Goal: Transaction & Acquisition: Purchase product/service

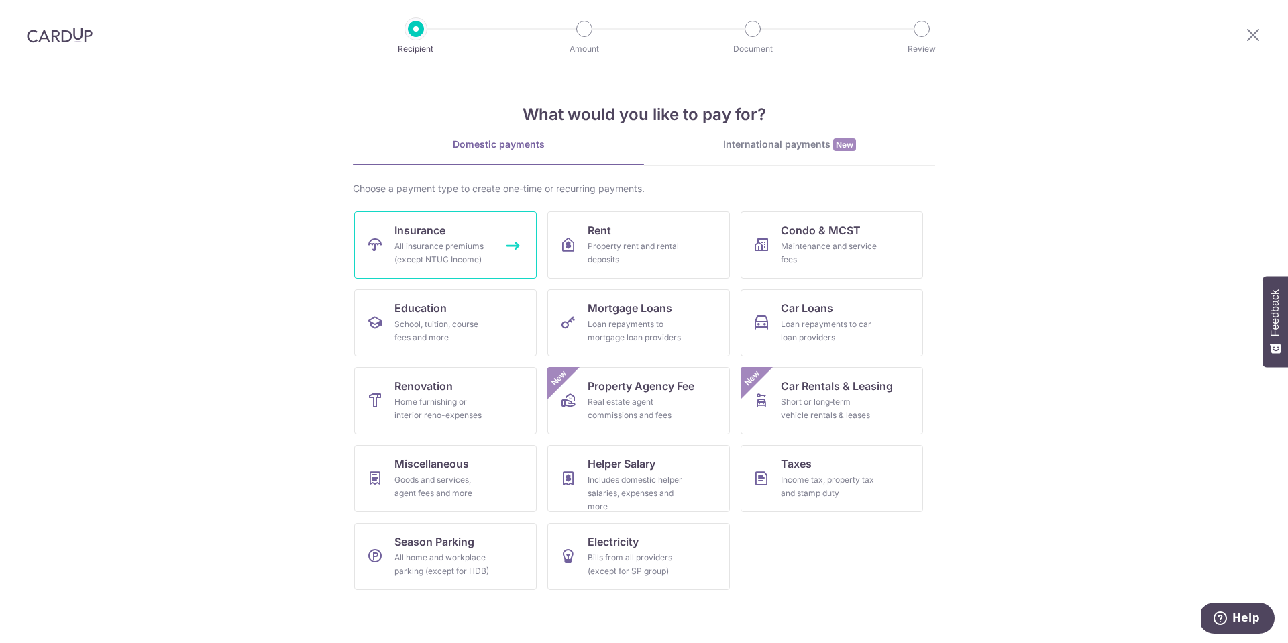
click at [453, 239] on link "Insurance All insurance premiums (except NTUC Income)" at bounding box center [445, 244] width 182 height 67
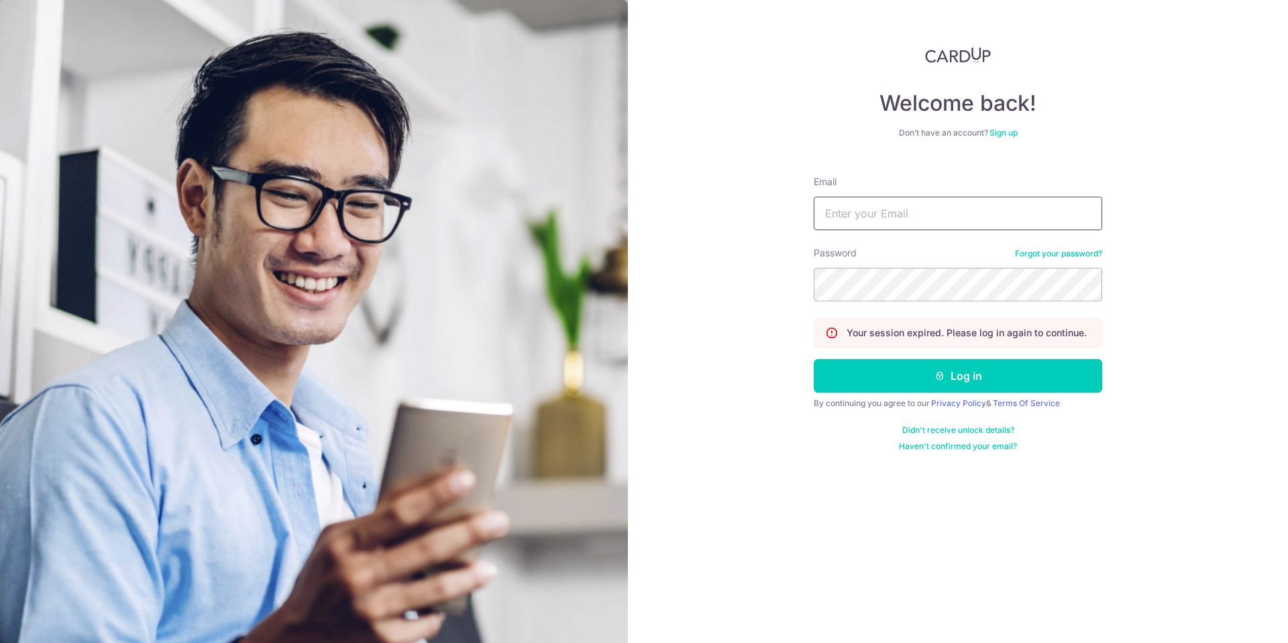
click at [969, 217] on input "Email" at bounding box center [958, 214] width 288 height 34
type input "andrew0505@gmail.com"
click at [936, 382] on button "Log in" at bounding box center [958, 376] width 288 height 34
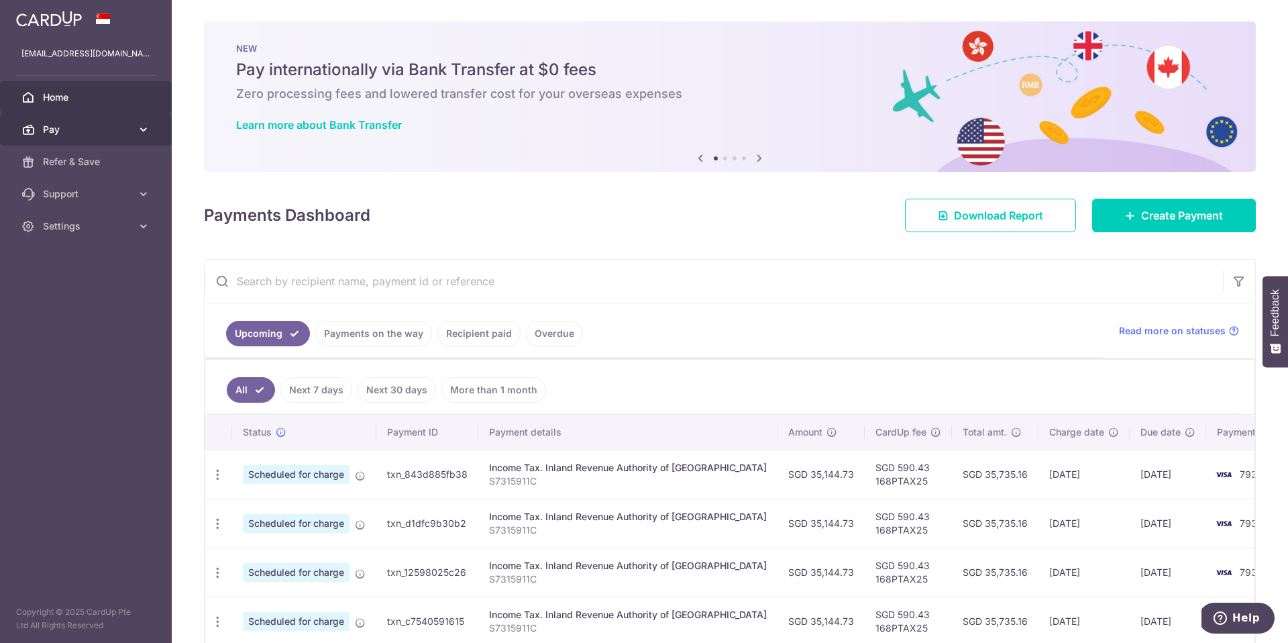
click at [142, 128] on icon at bounding box center [143, 129] width 13 height 13
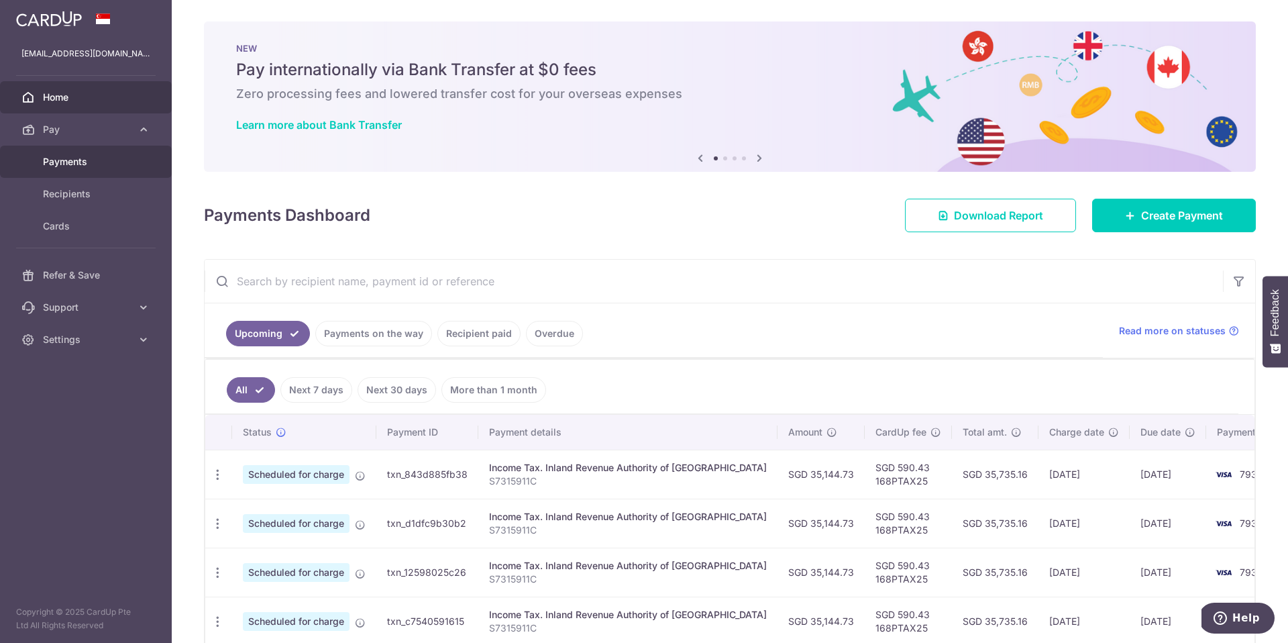
click at [93, 164] on span "Payments" at bounding box center [87, 161] width 89 height 13
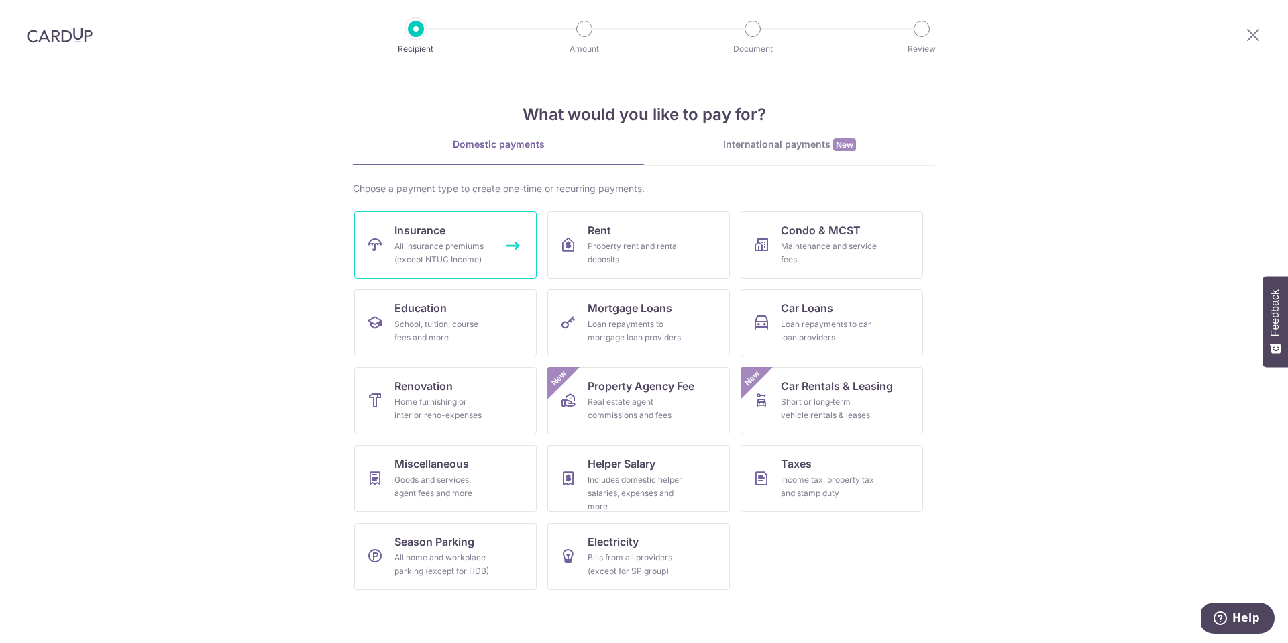
click at [418, 243] on div "All insurance premiums (except NTUC Income)" at bounding box center [442, 252] width 97 height 27
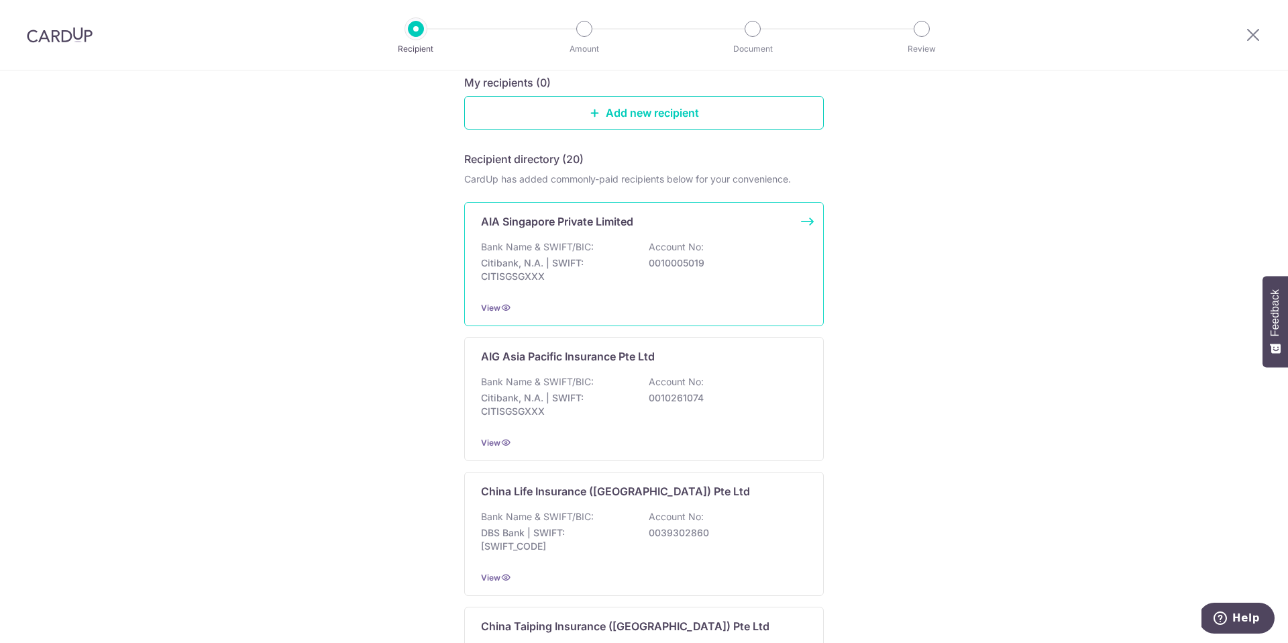
scroll to position [151, 0]
click at [602, 298] on div "View" at bounding box center [644, 304] width 326 height 14
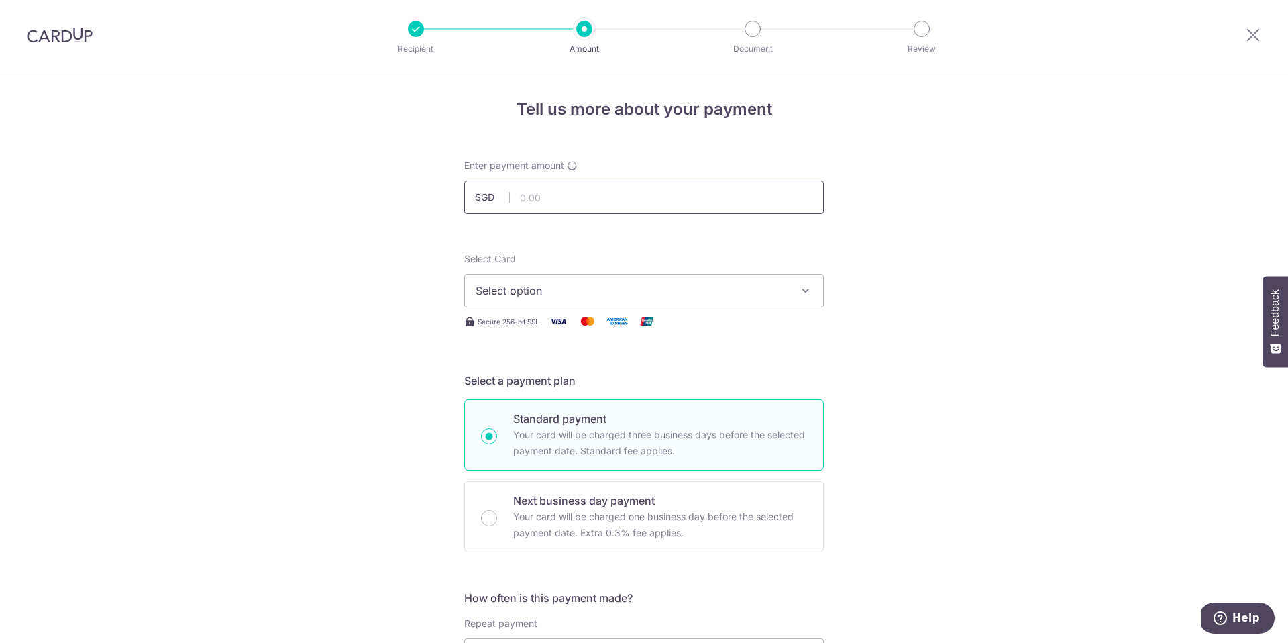
click at [590, 197] on input "text" at bounding box center [644, 197] width 360 height 34
type input "11,152.00"
click at [582, 296] on span "Select option" at bounding box center [632, 290] width 313 height 16
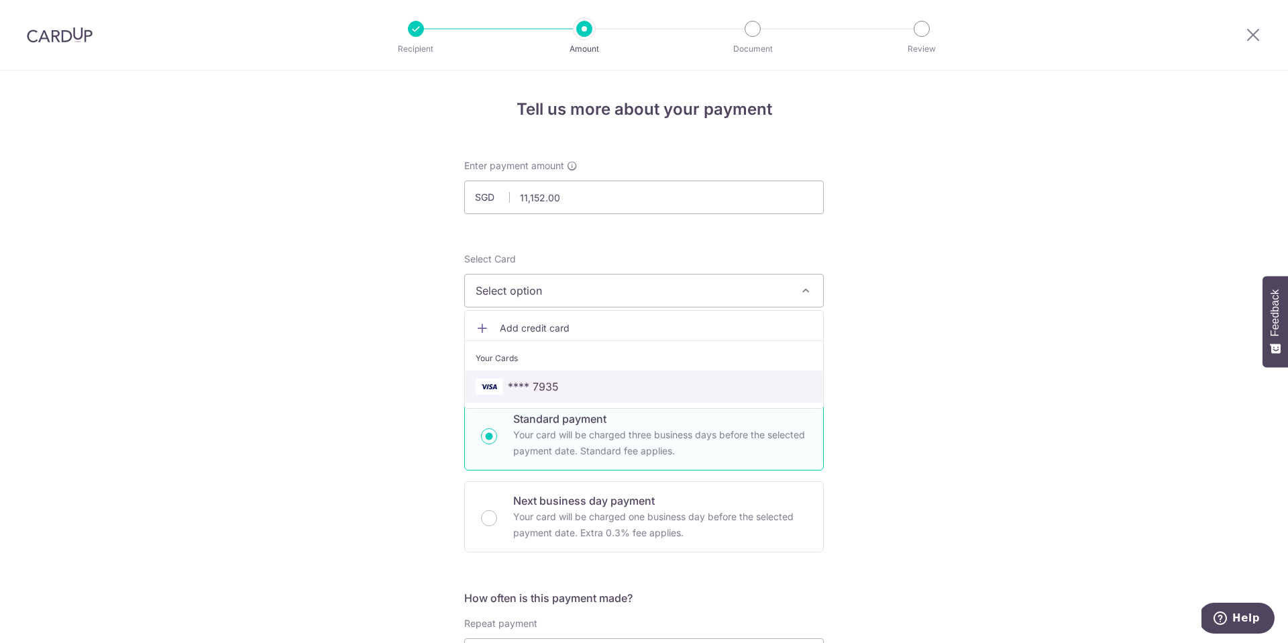
click at [536, 391] on span "**** 7935" at bounding box center [533, 386] width 51 height 16
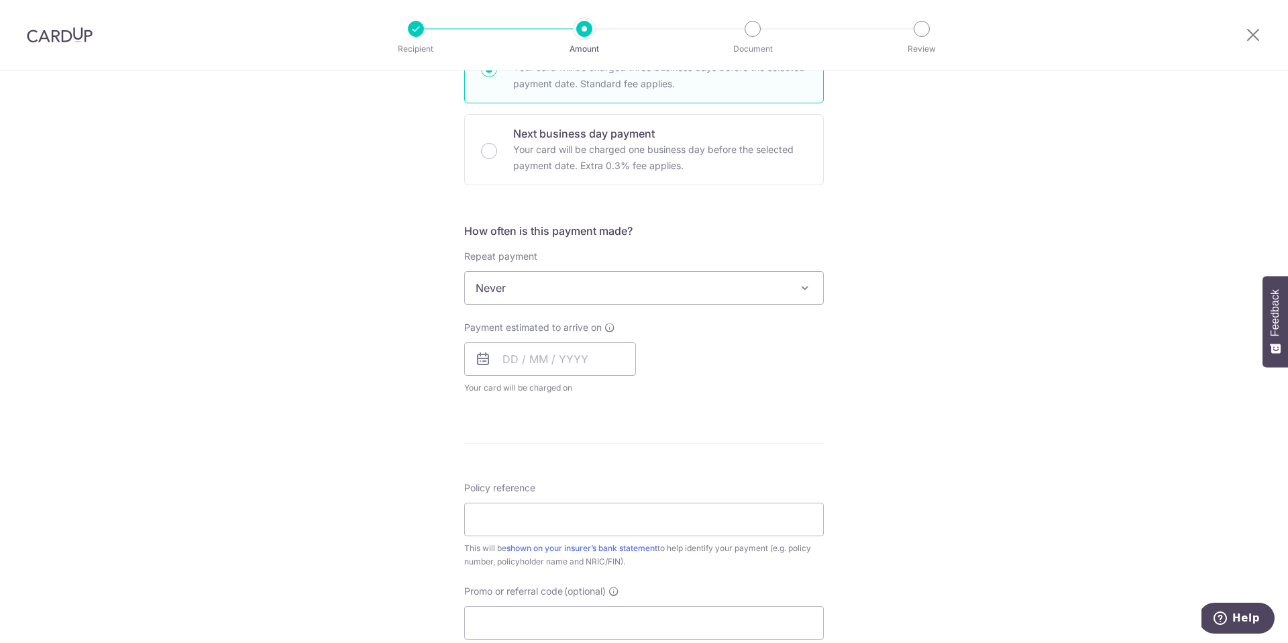
scroll to position [382, 0]
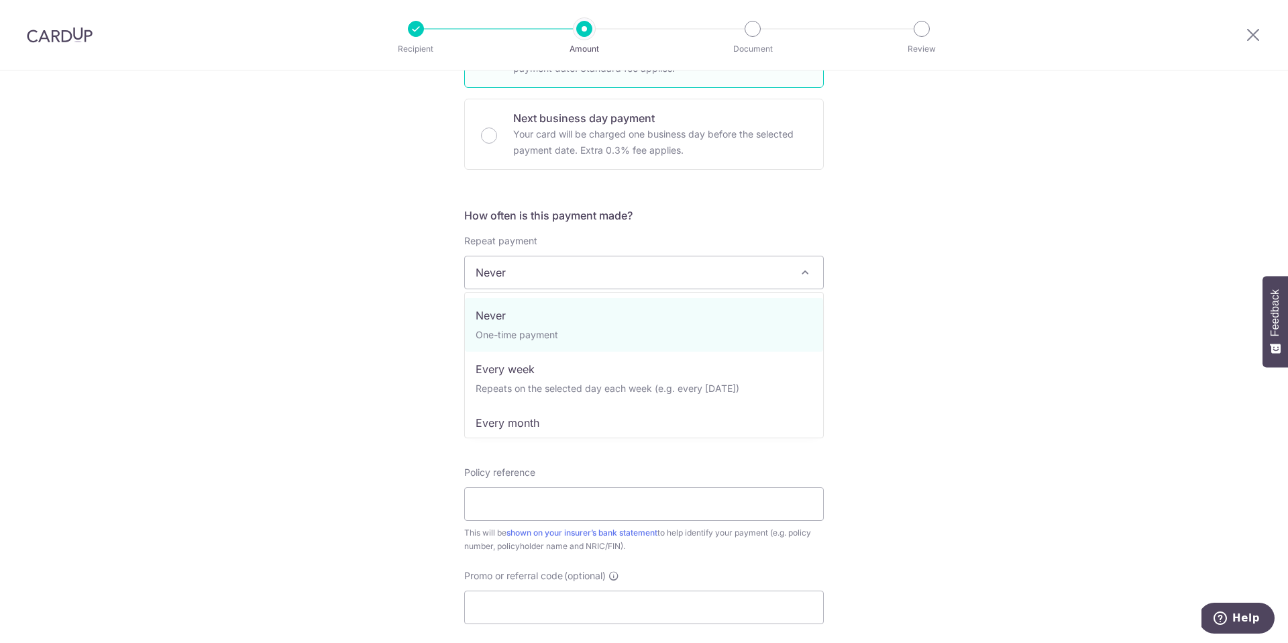
click at [664, 273] on span "Never" at bounding box center [644, 272] width 358 height 32
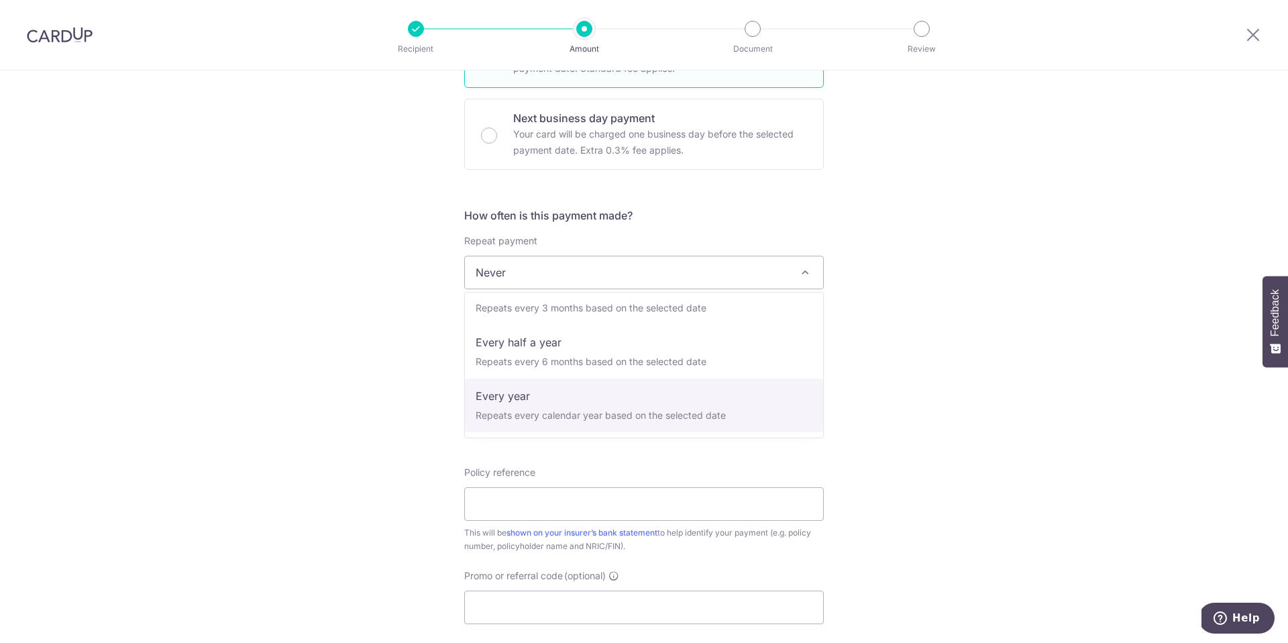
select select "6"
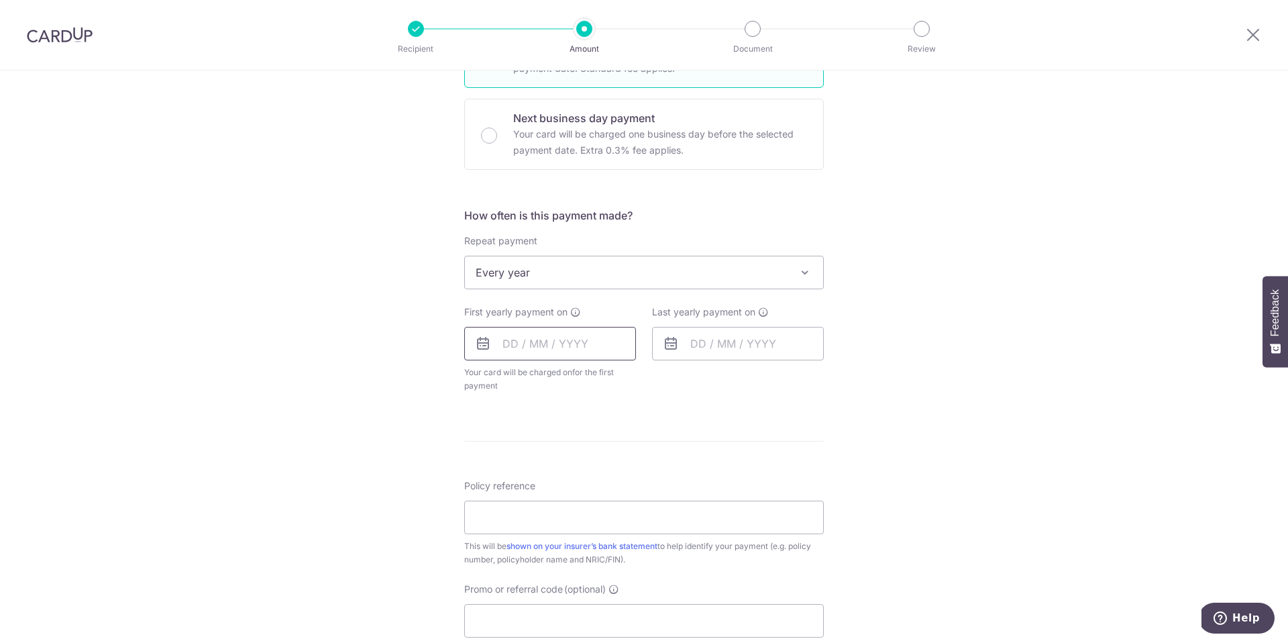
click at [571, 350] on input "text" at bounding box center [550, 344] width 172 height 34
click at [656, 382] on link "Next" at bounding box center [654, 380] width 16 height 16
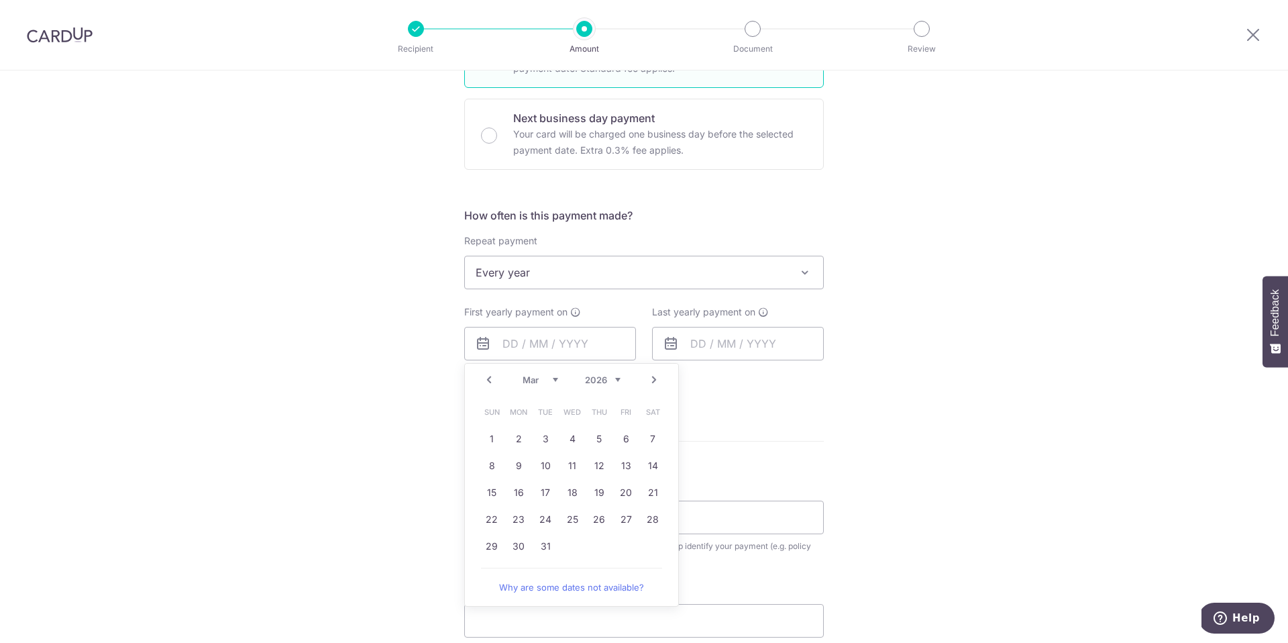
click at [656, 382] on link "Next" at bounding box center [654, 380] width 16 height 16
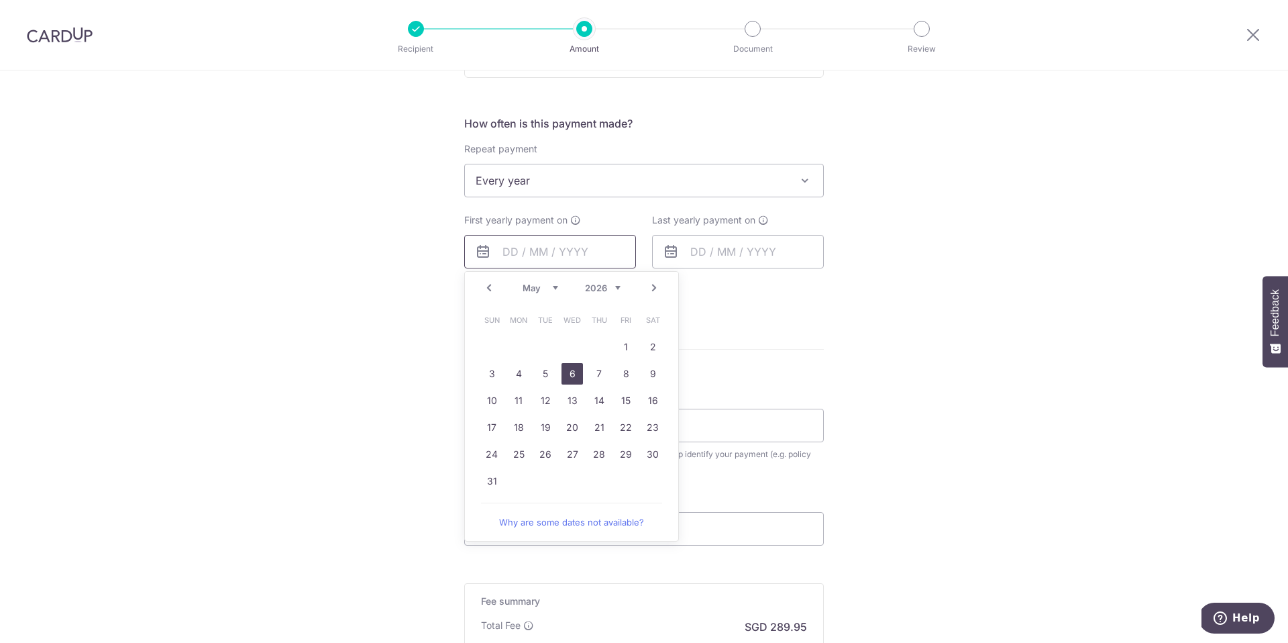
scroll to position [476, 0]
click at [629, 426] on link "22" at bounding box center [625, 425] width 21 height 21
type input "[DATE]"
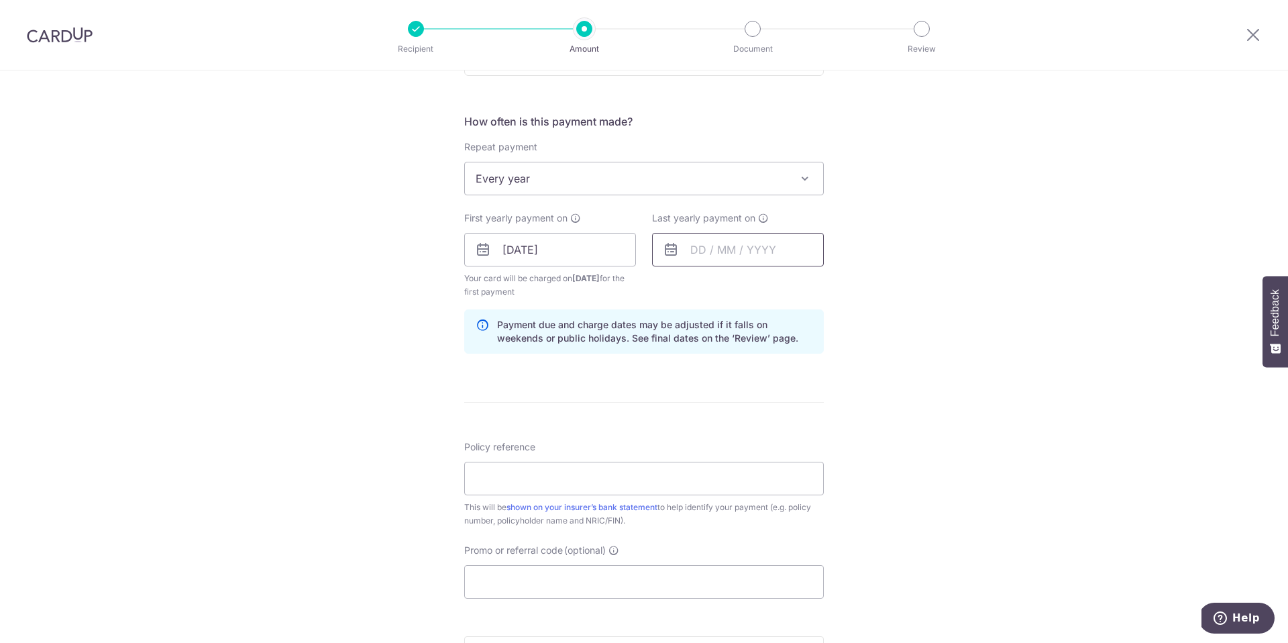
click at [727, 248] on input "text" at bounding box center [738, 250] width 172 height 34
click at [843, 288] on link "Next" at bounding box center [842, 286] width 16 height 16
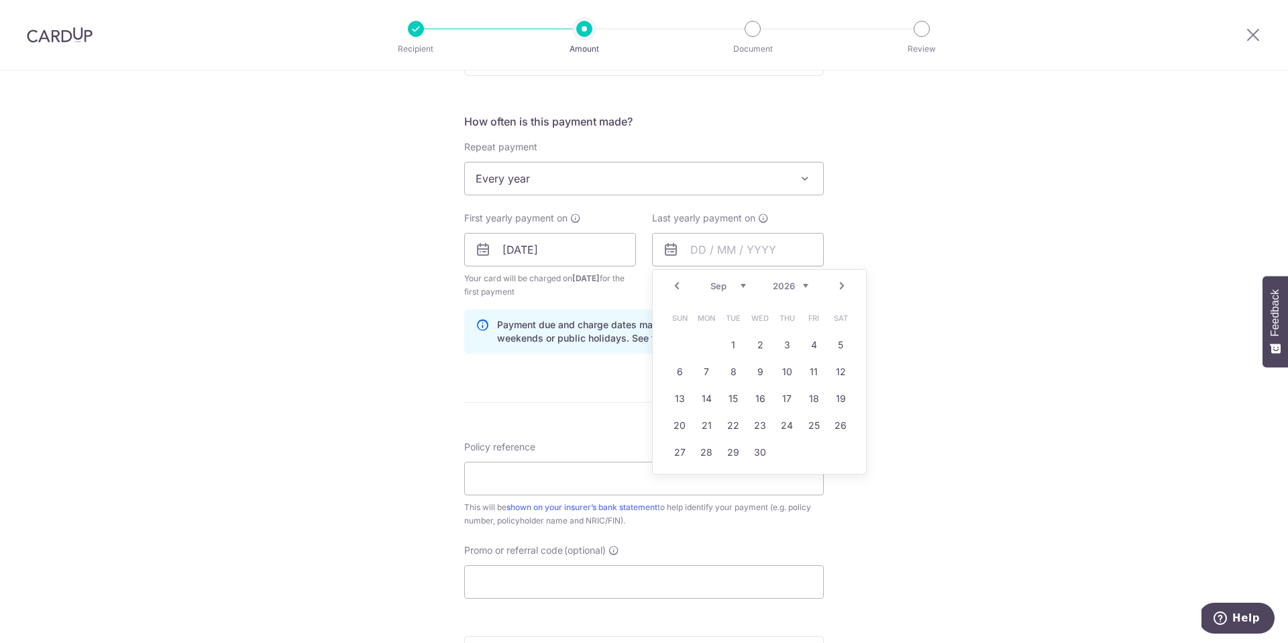
click at [802, 286] on select "2026 2027 2028 2029 2030 2031 2032 2033 2034 2035" at bounding box center [791, 285] width 36 height 11
click at [674, 282] on link "Prev" at bounding box center [677, 286] width 16 height 16
click at [737, 427] on link "21" at bounding box center [732, 425] width 21 height 21
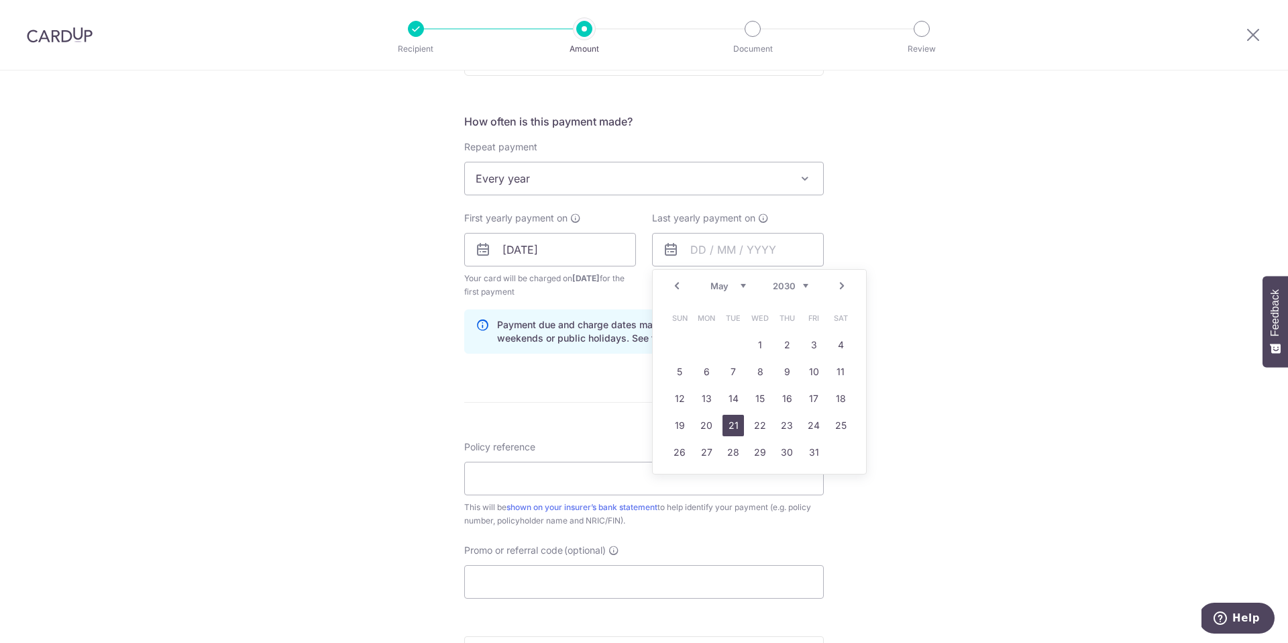
type input "21/05/2030"
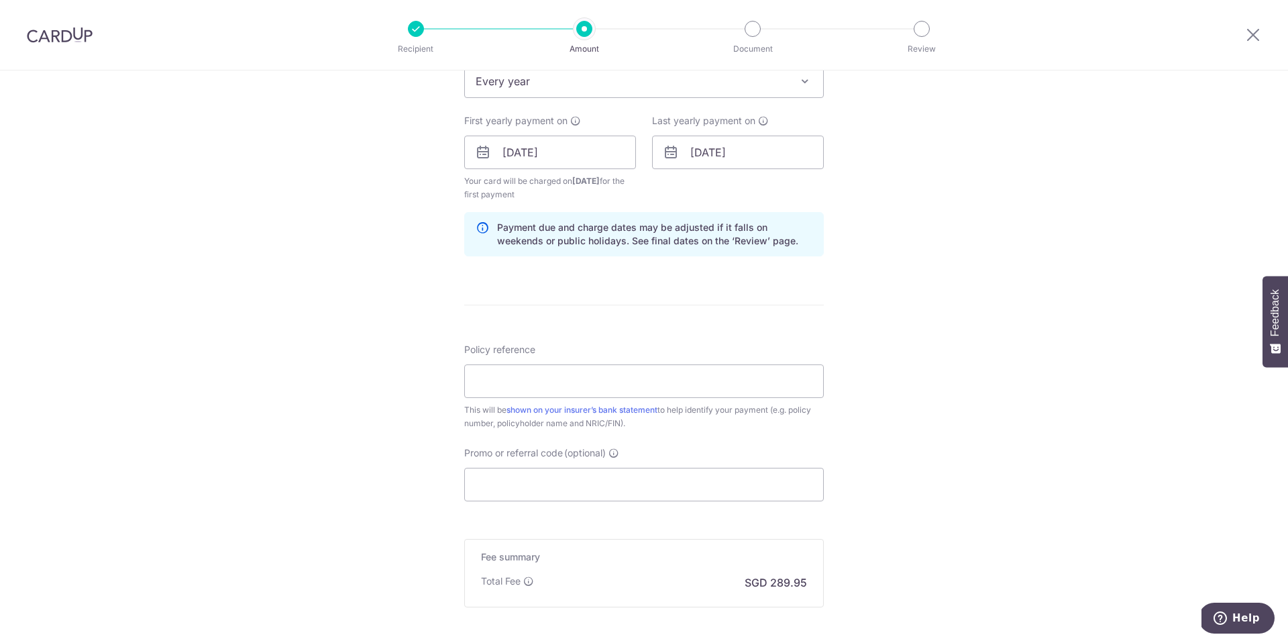
scroll to position [578, 0]
click at [702, 384] on input "Policy reference" at bounding box center [644, 377] width 360 height 34
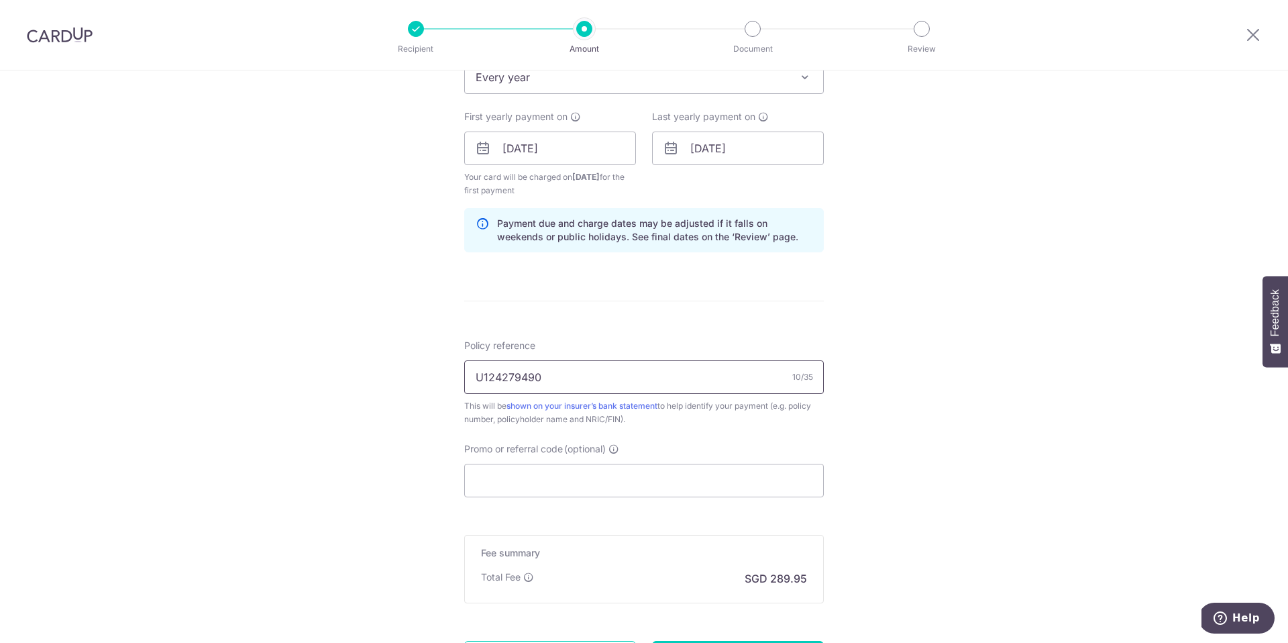
type input "U124279490"
click at [943, 419] on div "Tell us more about your payment Enter payment amount SGD 11,152.00 11152.00 Sel…" at bounding box center [644, 134] width 1288 height 1282
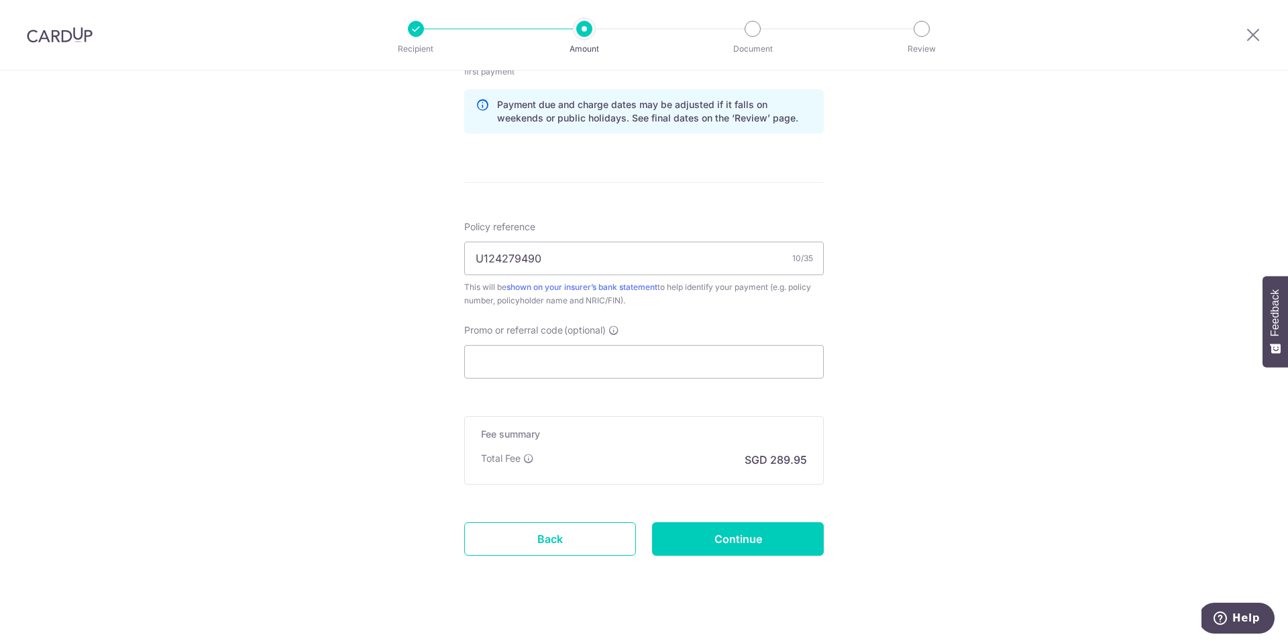
scroll to position [710, 0]
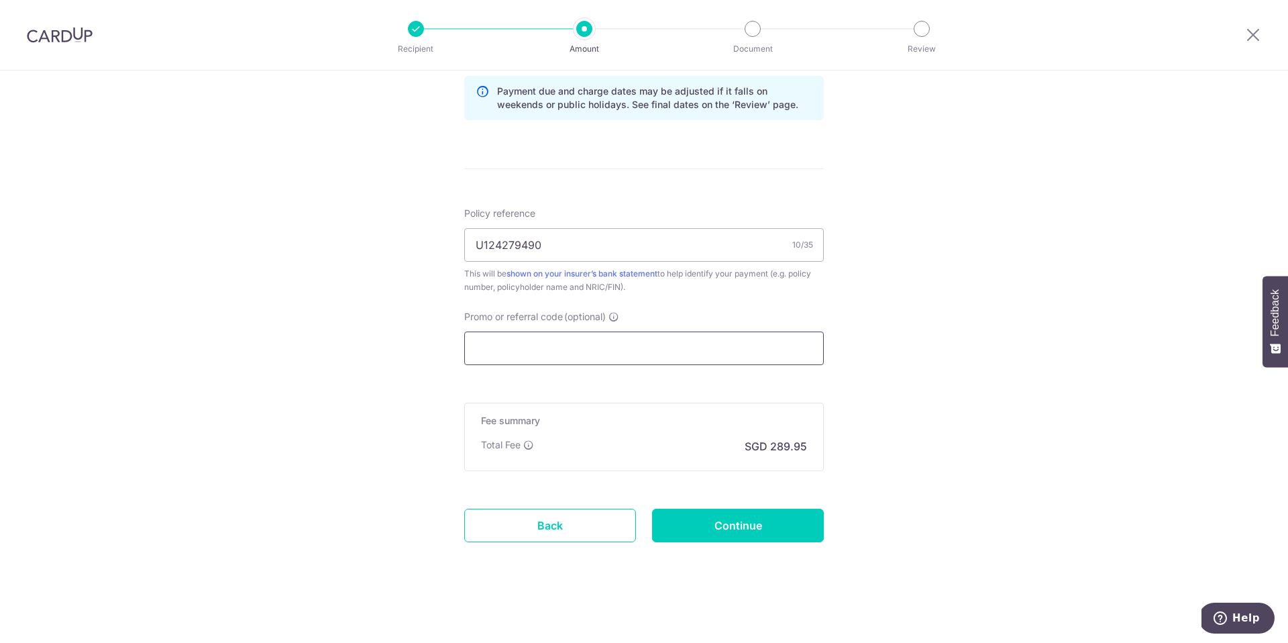
click at [730, 346] on input "Promo or referral code (optional)" at bounding box center [644, 348] width 360 height 34
paste input "3NEWR6"
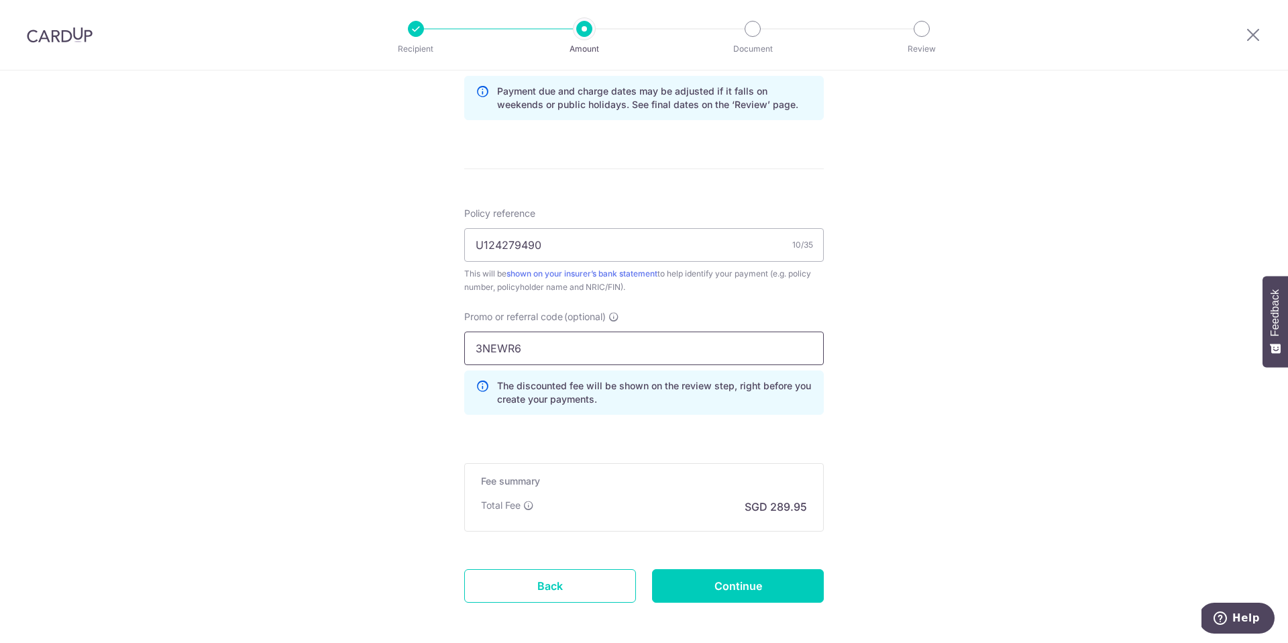
scroll to position [770, 0]
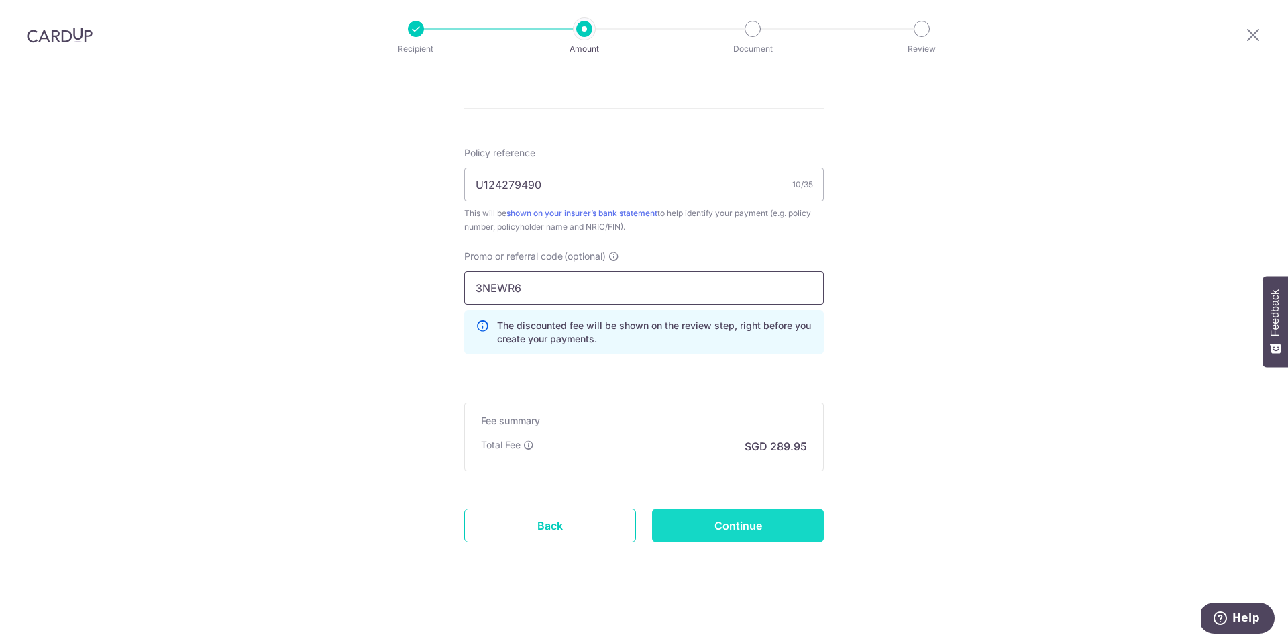
type input "3NEWR6"
click at [768, 527] on input "Continue" at bounding box center [738, 525] width 172 height 34
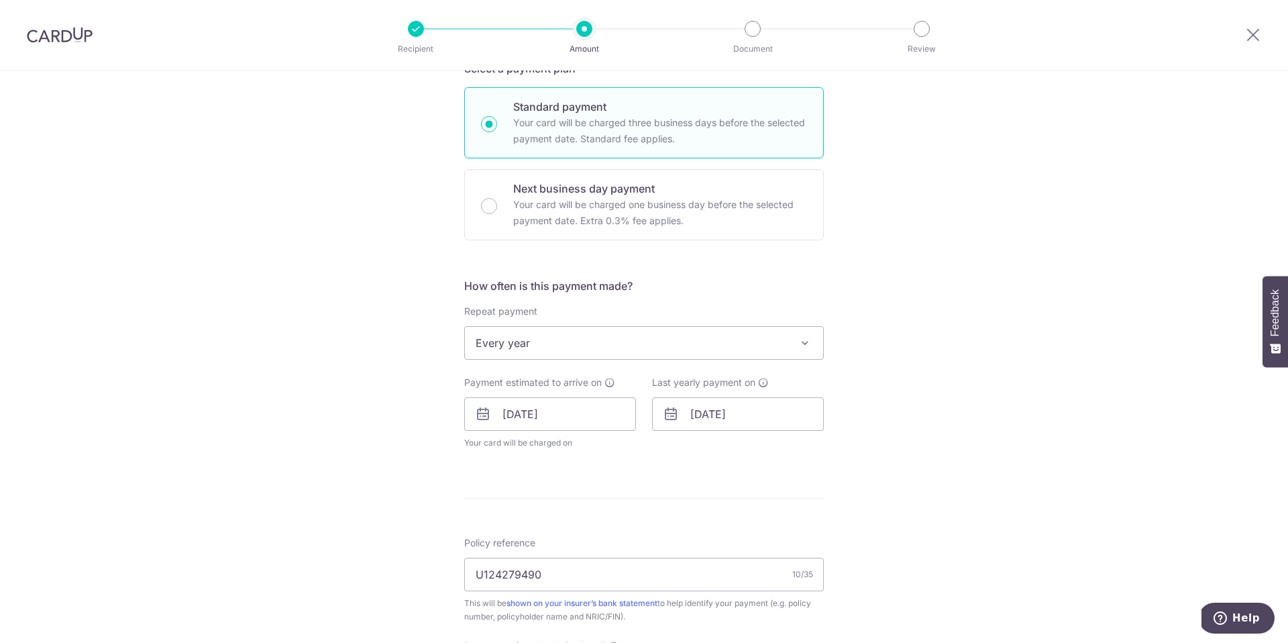
scroll to position [313, 0]
click at [773, 416] on input "[DATE]" at bounding box center [738, 413] width 172 height 34
click at [807, 451] on select "2026 2027 2028 2029 2030 2031 2032 2033 2034 2035" at bounding box center [791, 449] width 36 height 11
click at [931, 429] on div "Tell us more about your payment Enter payment amount SGD 11,152.00 11152.00 Sel…" at bounding box center [644, 404] width 1288 height 1293
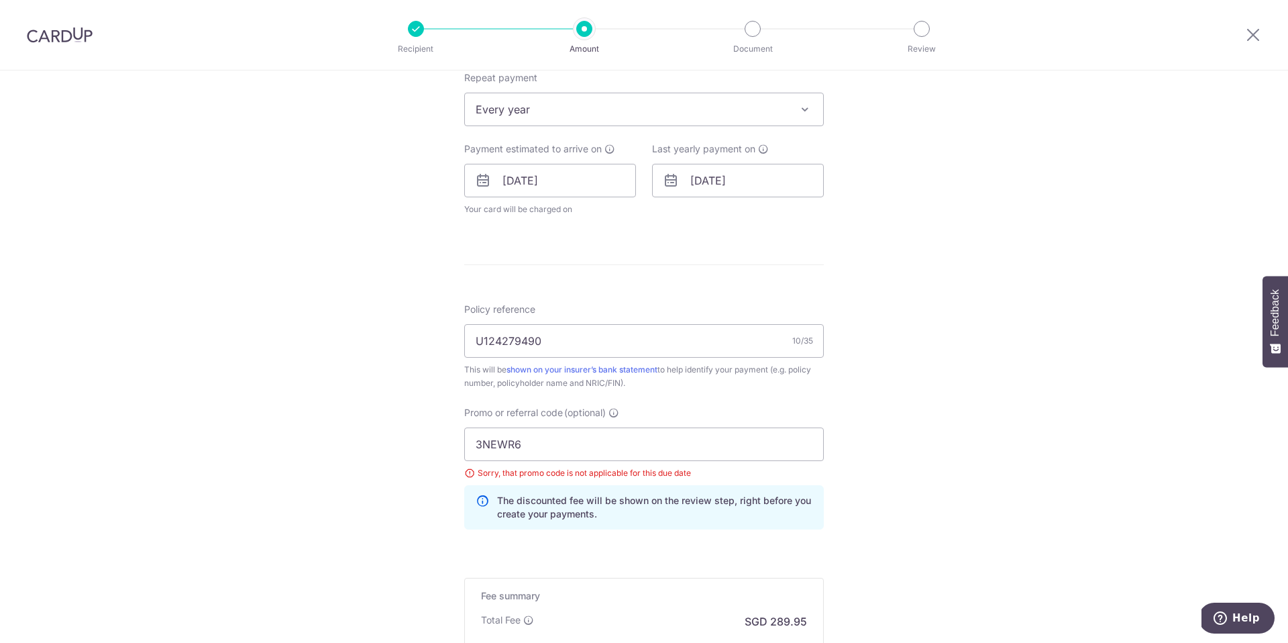
scroll to position [720, 0]
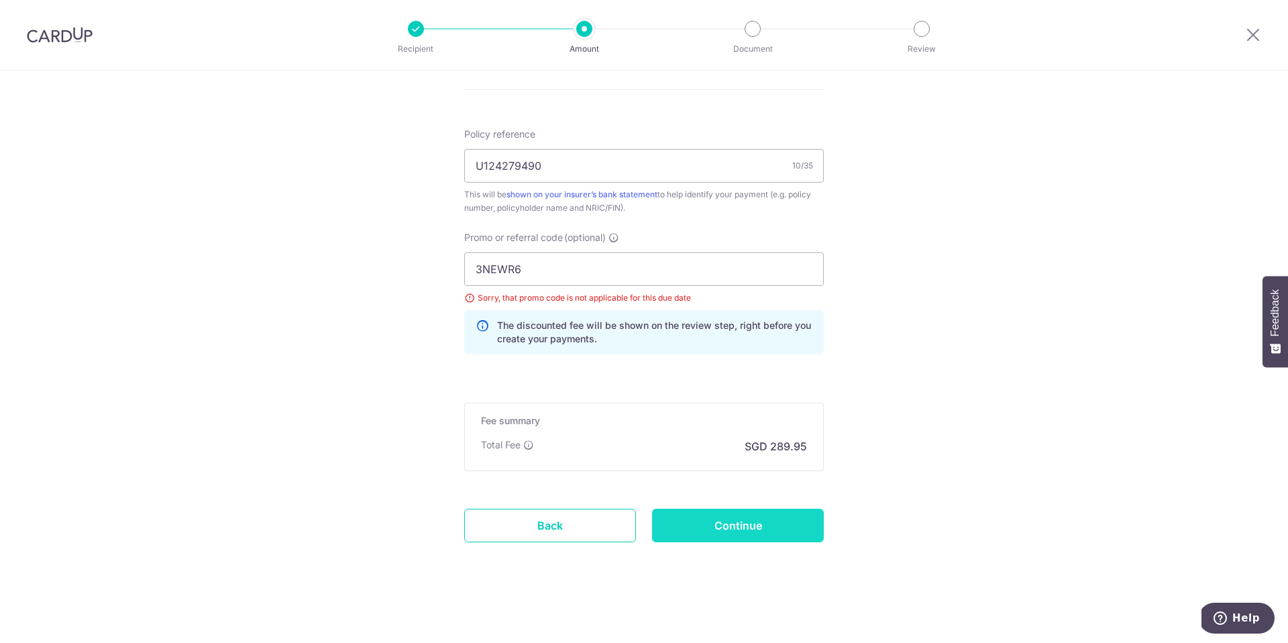
click at [786, 529] on input "Continue" at bounding box center [738, 525] width 172 height 34
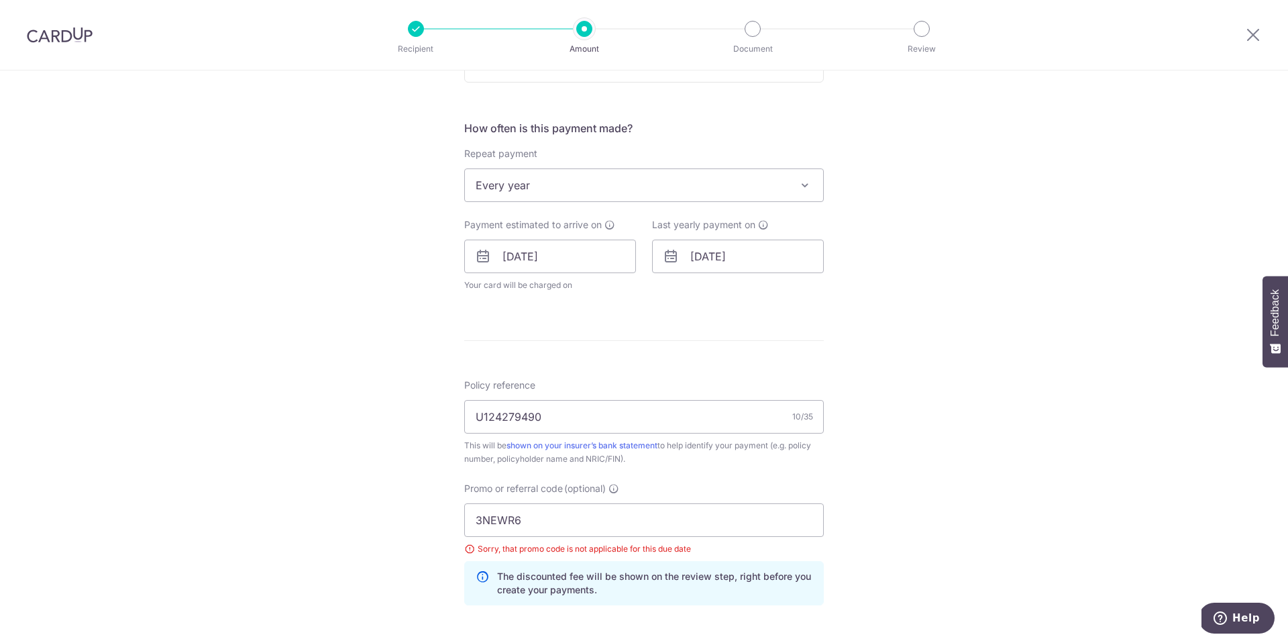
scroll to position [440, 0]
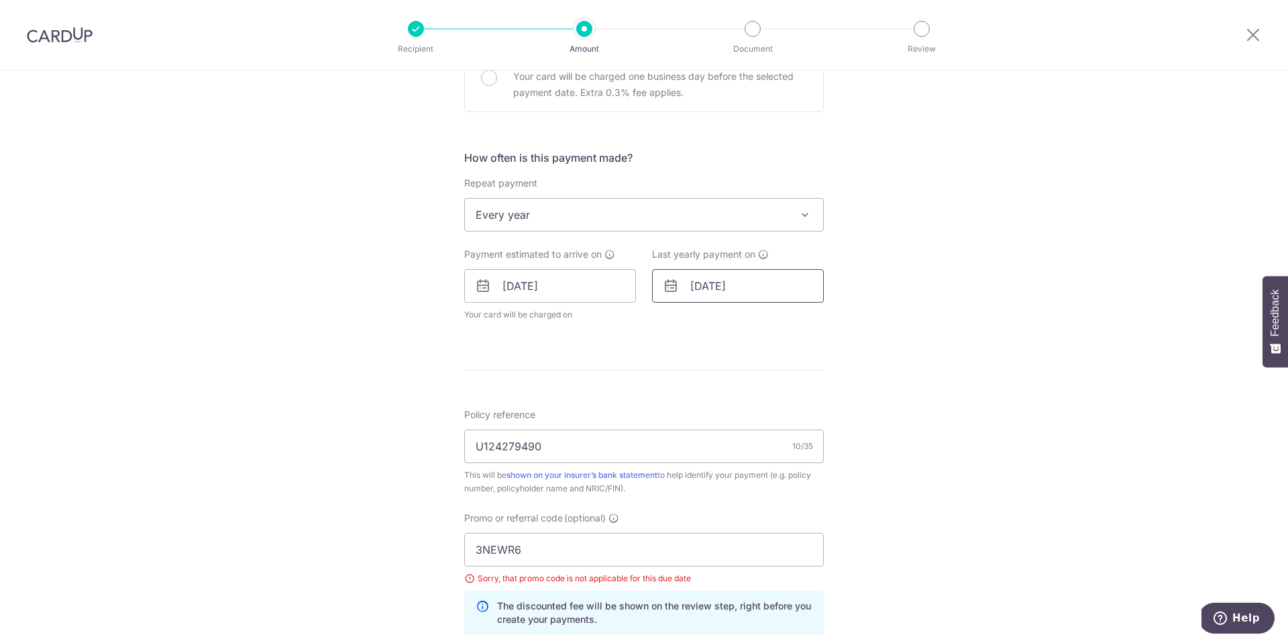
click at [771, 288] on input "21/05/2030" at bounding box center [738, 286] width 172 height 34
click at [743, 322] on select "Jan Feb Mar Apr May Jun Jul Aug Sep Oct Nov Dec" at bounding box center [728, 322] width 36 height 11
click at [804, 325] on select "2026 2027 2028 2029 2030 2031 2032 2033 2034 2035" at bounding box center [791, 322] width 36 height 11
click at [945, 363] on div "Tell us more about your payment Enter payment amount SGD 11,152.00 11152.00 Sel…" at bounding box center [644, 276] width 1288 height 1293
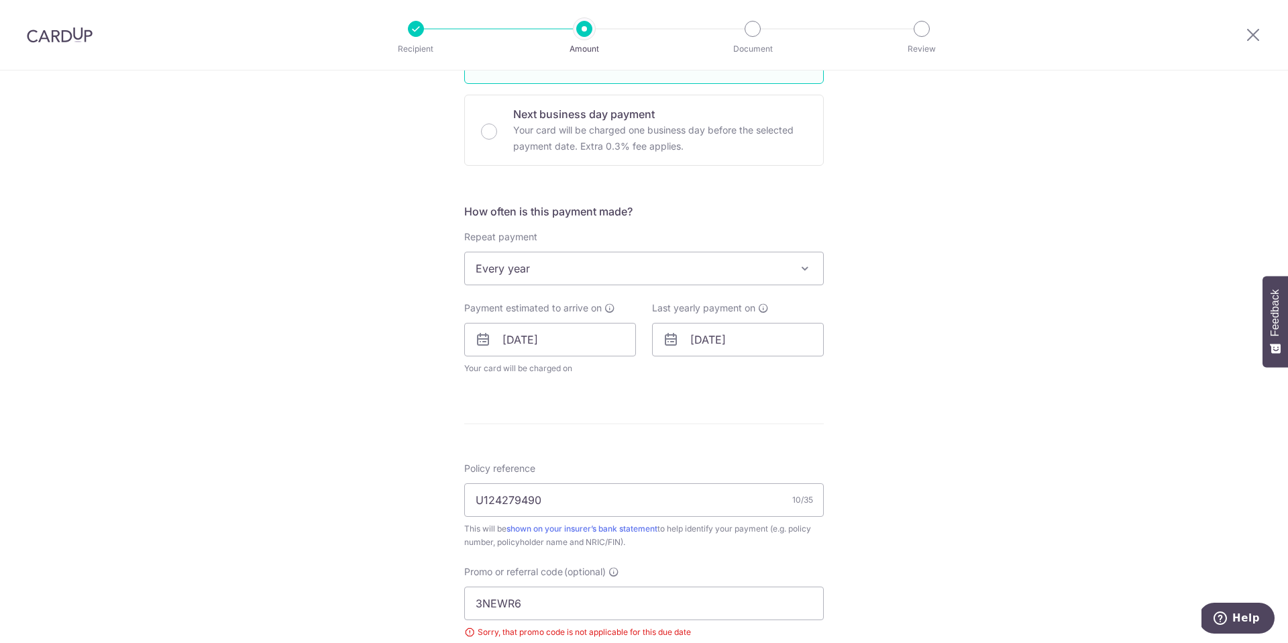
scroll to position [396, 0]
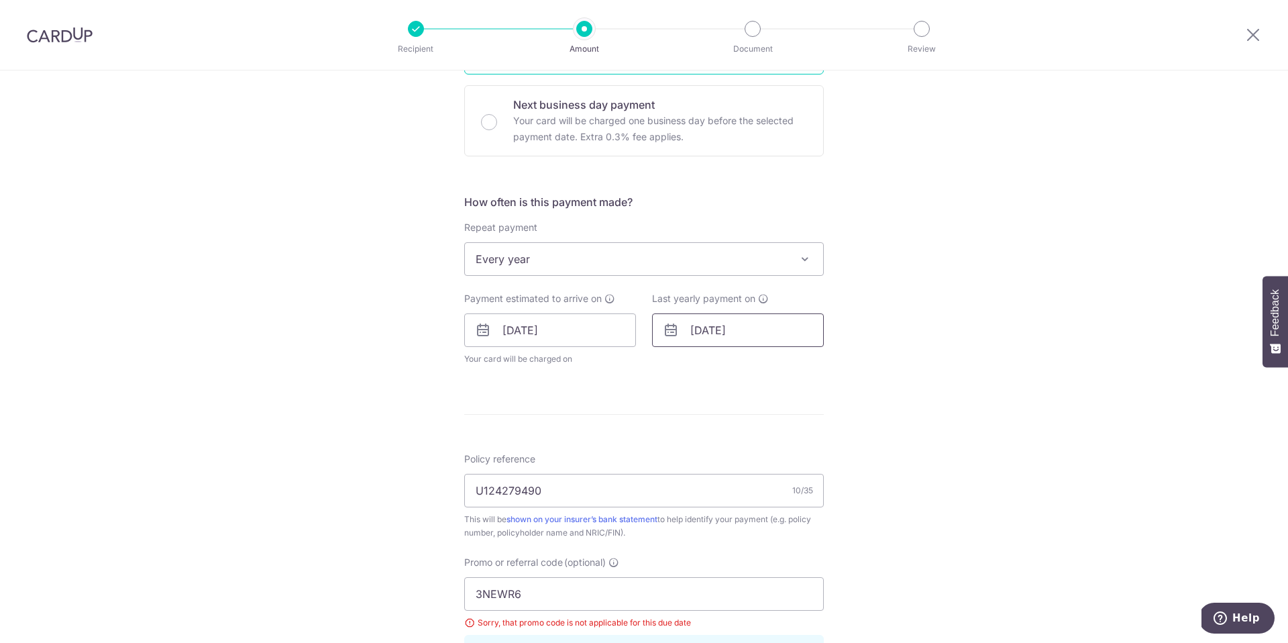
click at [760, 331] on input "21/05/2030" at bounding box center [738, 330] width 172 height 34
click at [802, 364] on select "2026 2027 2028 2029 2030 2031 2032 2033 2034 2035" at bounding box center [791, 366] width 36 height 11
click at [814, 504] on link "21" at bounding box center [813, 505] width 21 height 21
type input "21/05/2027"
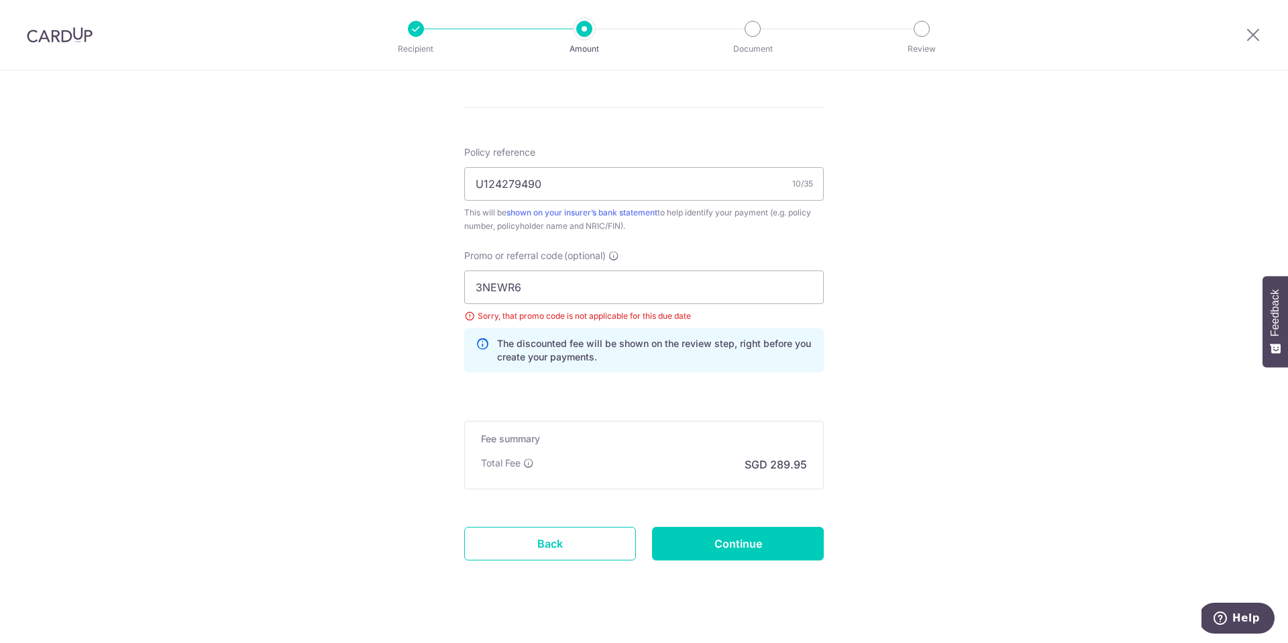
scroll to position [775, 0]
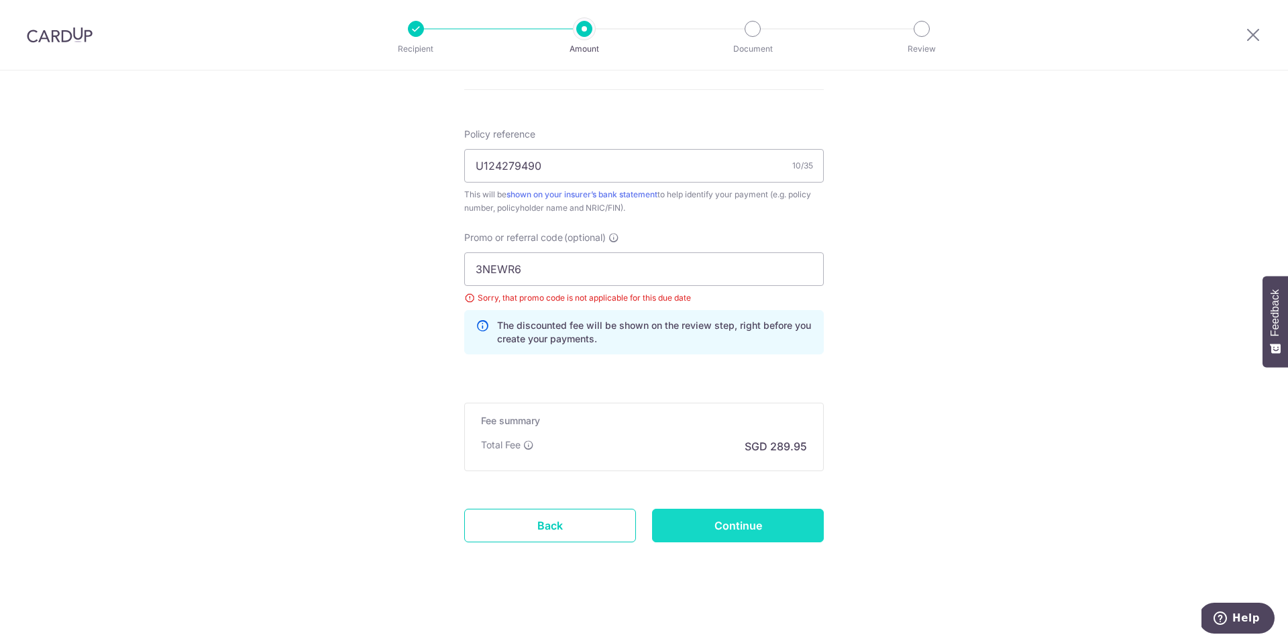
click at [735, 521] on input "Continue" at bounding box center [738, 525] width 172 height 34
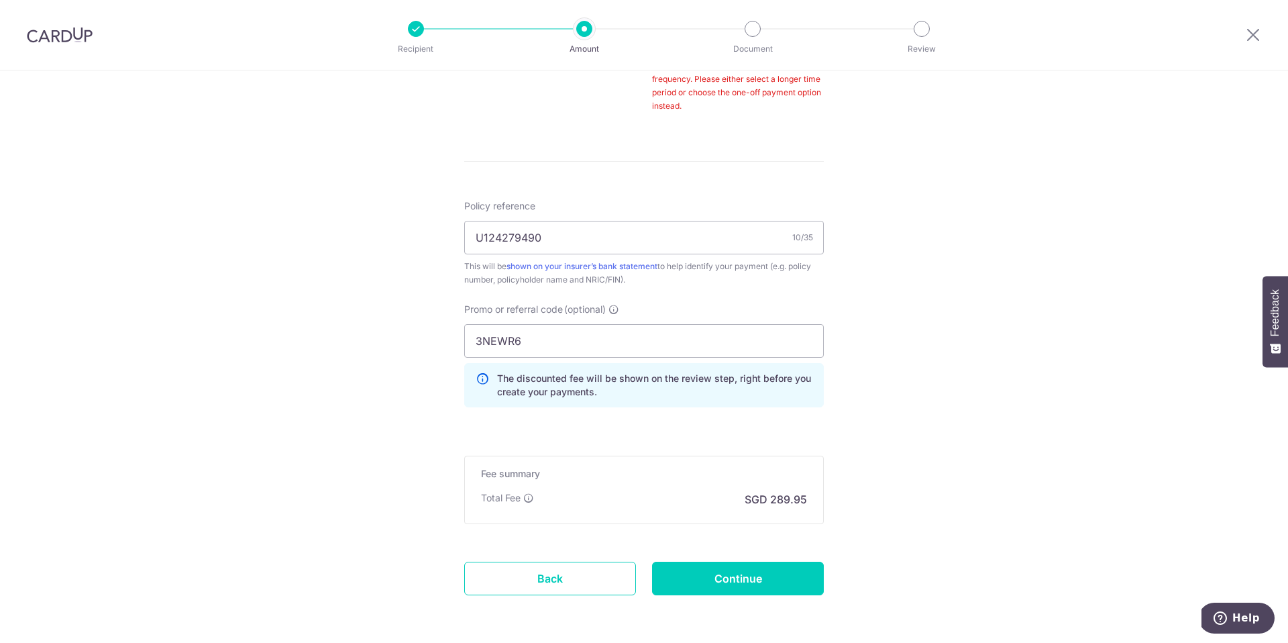
scroll to position [755, 0]
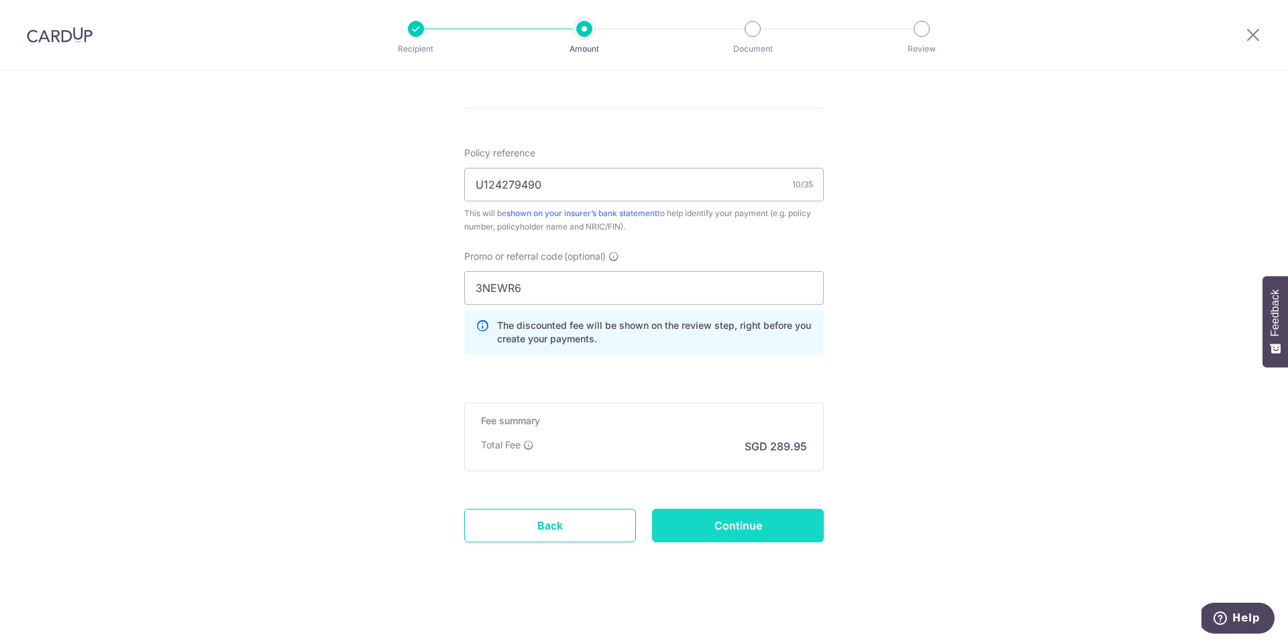
click at [751, 526] on input "Continue" at bounding box center [738, 525] width 172 height 34
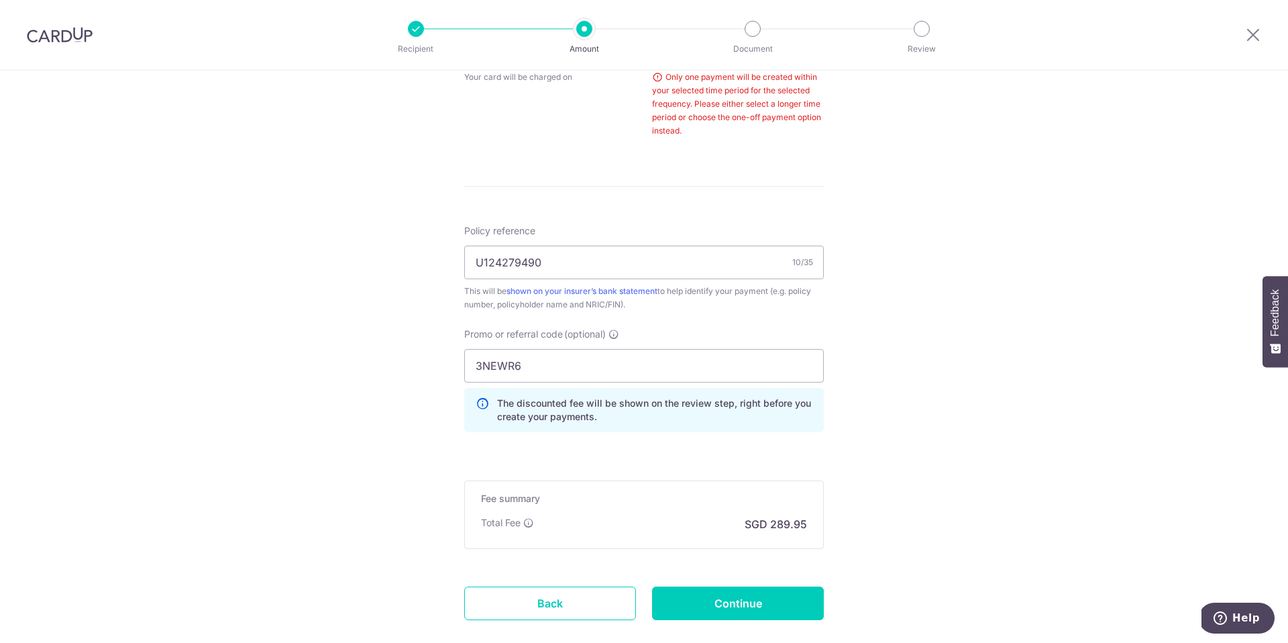
scroll to position [422, 0]
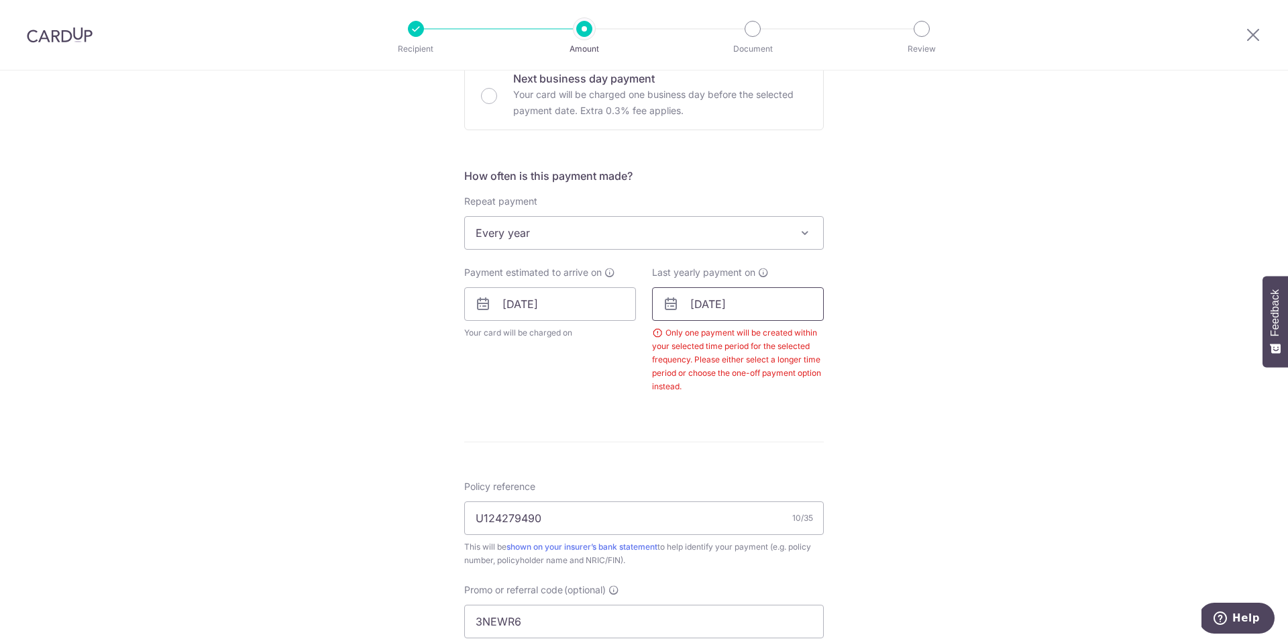
click at [764, 301] on input "[DATE]" at bounding box center [738, 304] width 172 height 34
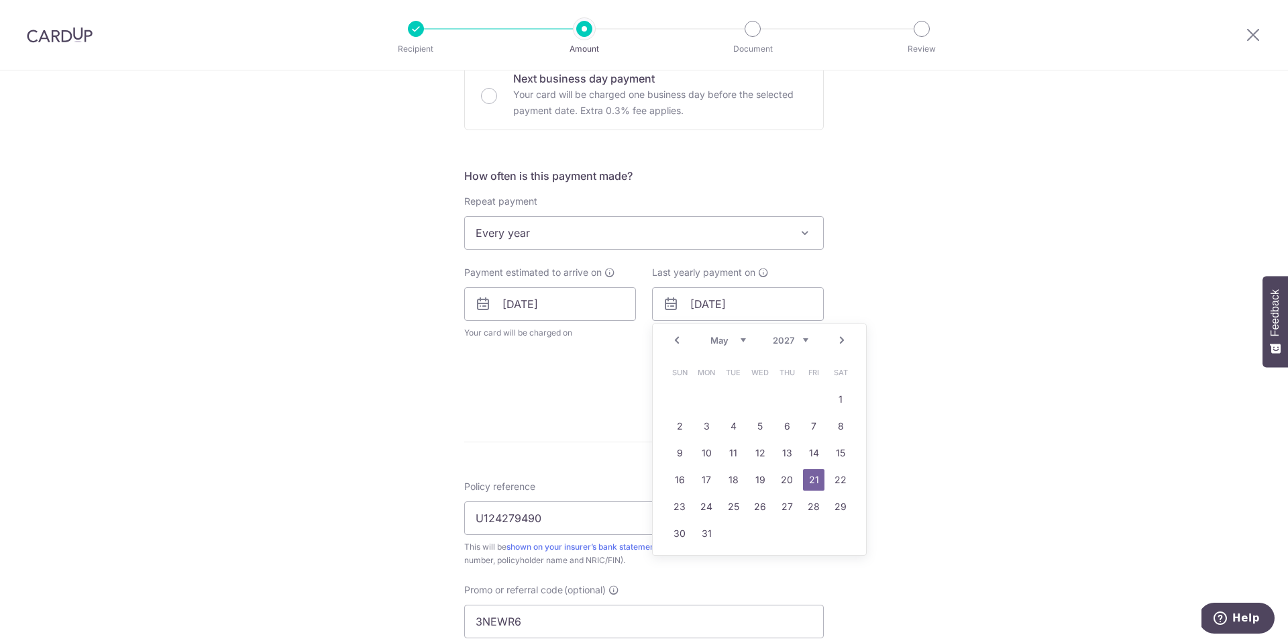
click at [843, 341] on link "Next" at bounding box center [842, 340] width 16 height 16
click at [788, 402] on link "3" at bounding box center [786, 398] width 21 height 21
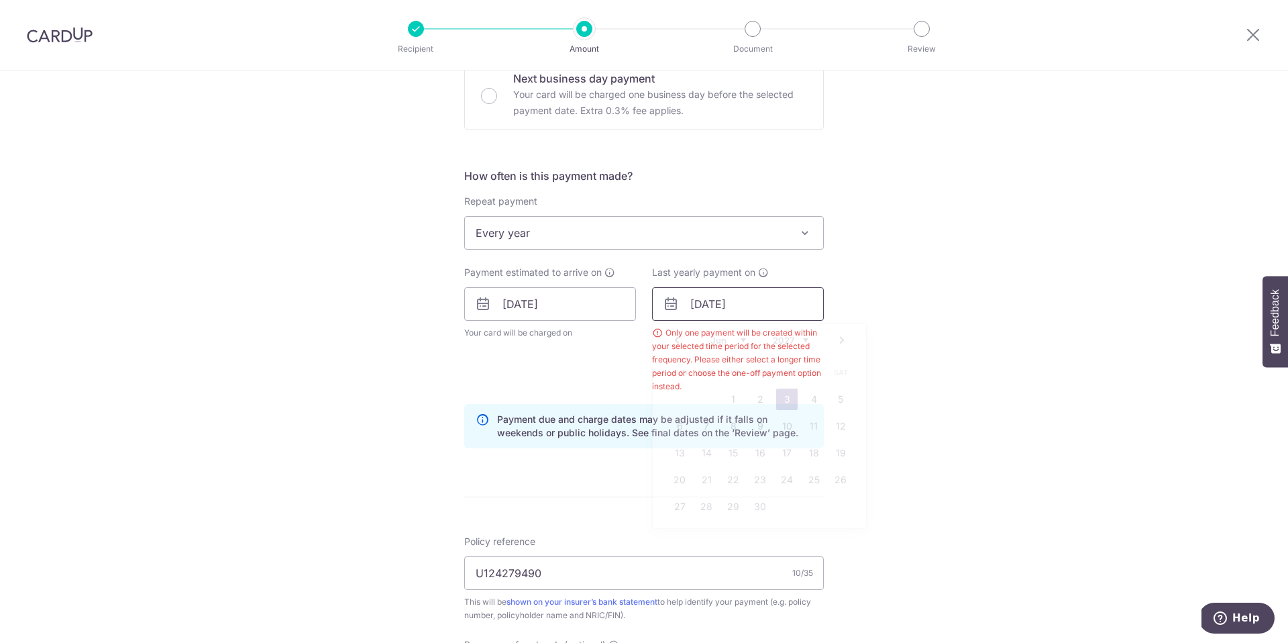
click at [775, 303] on input "[DATE]" at bounding box center [738, 304] width 172 height 34
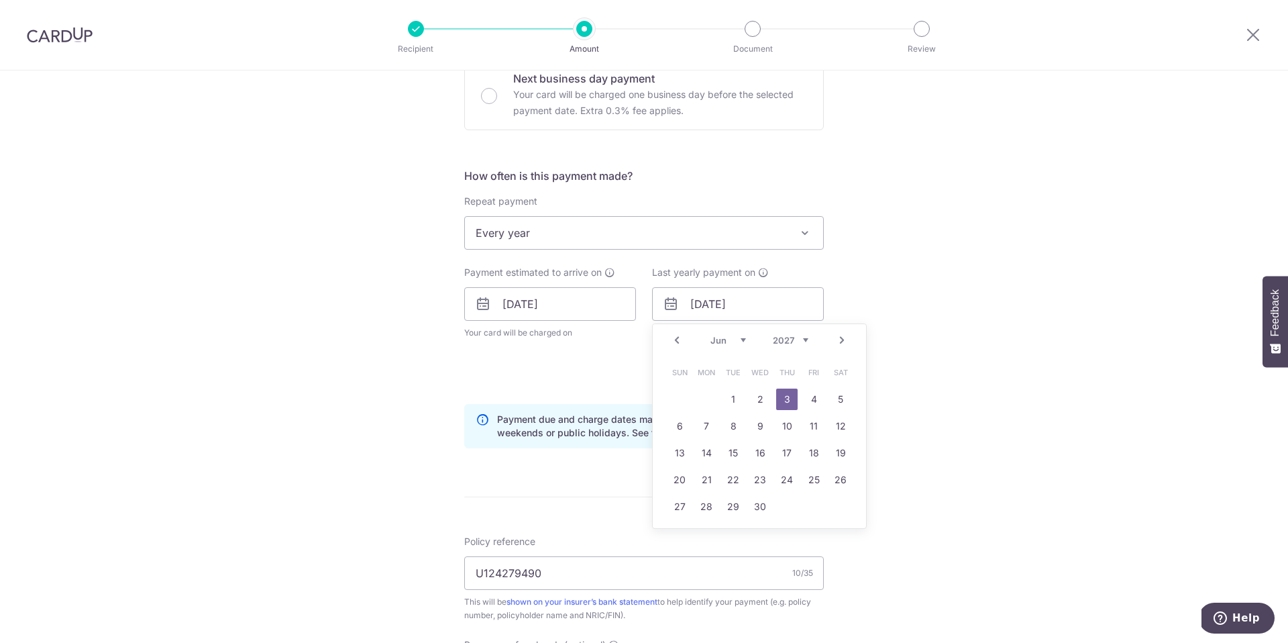
click at [802, 341] on select "2026 2027 2028 2029 2030 2031 2032 2033 2034 2035" at bounding box center [791, 340] width 36 height 11
click at [792, 401] on link "1" at bounding box center [786, 398] width 21 height 21
type input "[DATE]"
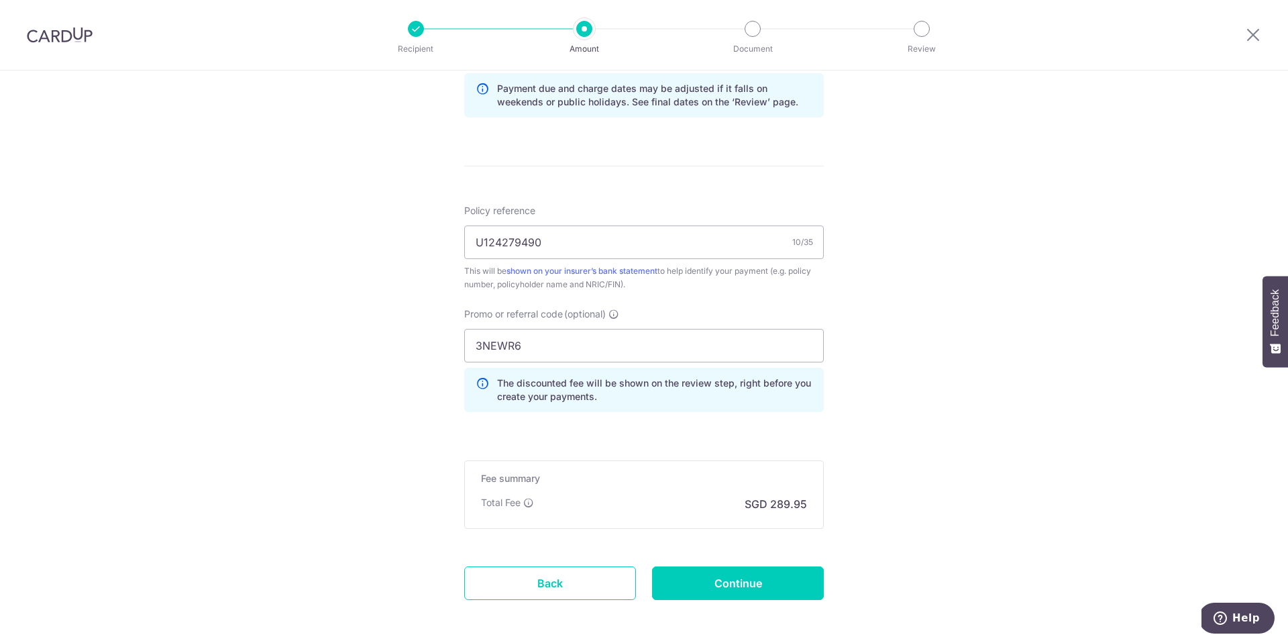
scroll to position [810, 0]
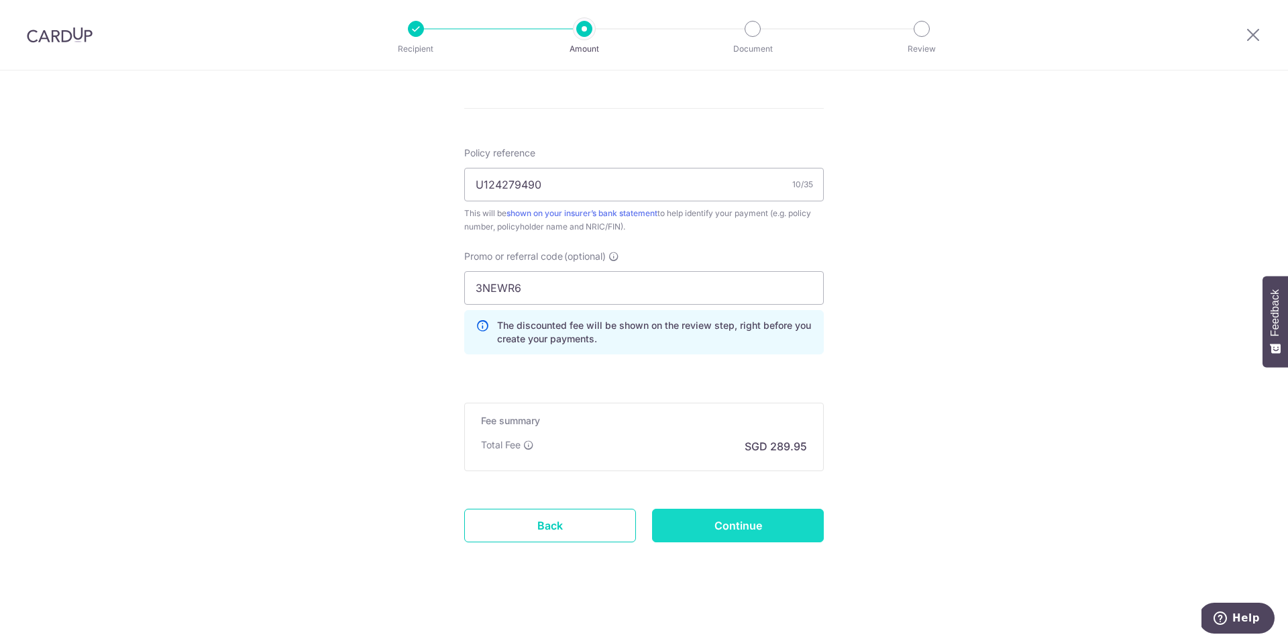
click at [777, 533] on input "Continue" at bounding box center [738, 525] width 172 height 34
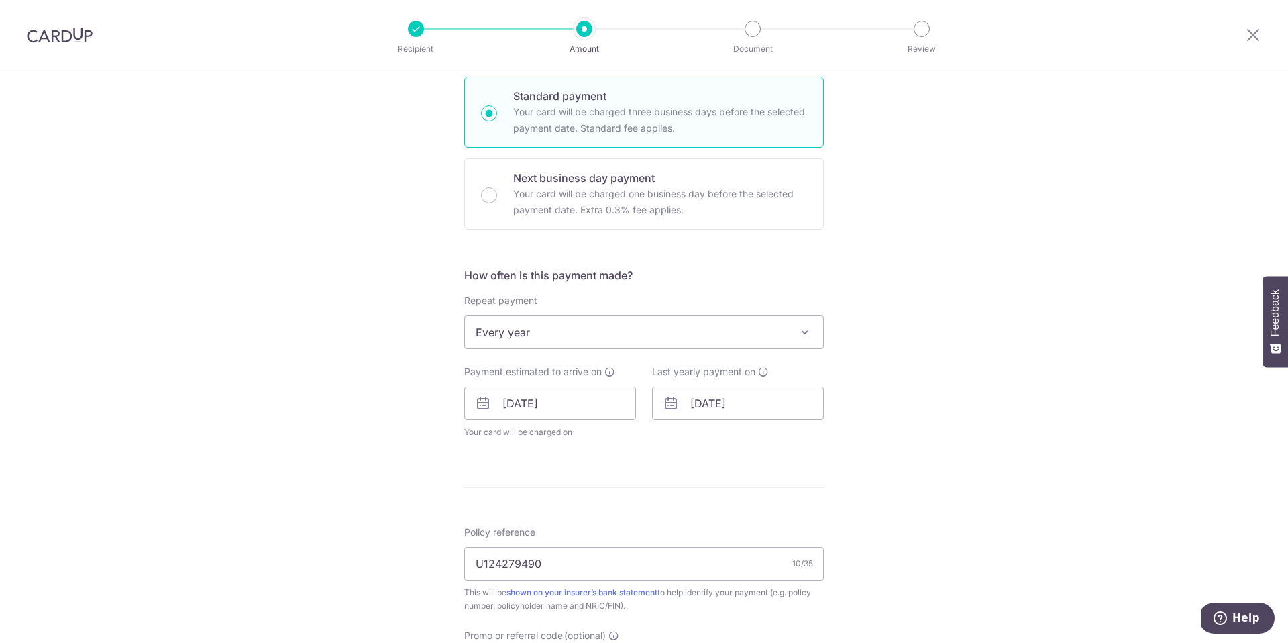
scroll to position [356, 0]
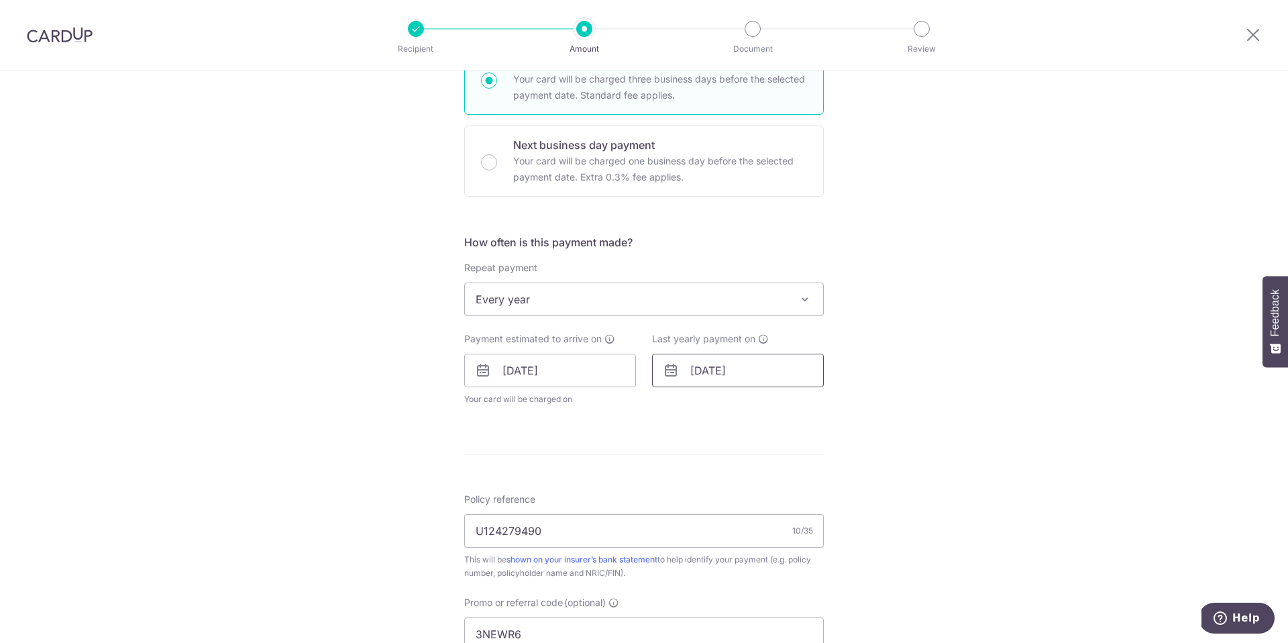
click at [750, 366] on input "[DATE]" at bounding box center [738, 371] width 172 height 34
click at [804, 411] on select "2026 2027 2028 2029 2030 2031 2032 2033 2034 2035" at bounding box center [791, 406] width 36 height 11
click at [789, 469] on link "3" at bounding box center [786, 465] width 21 height 21
type input "[DATE]"
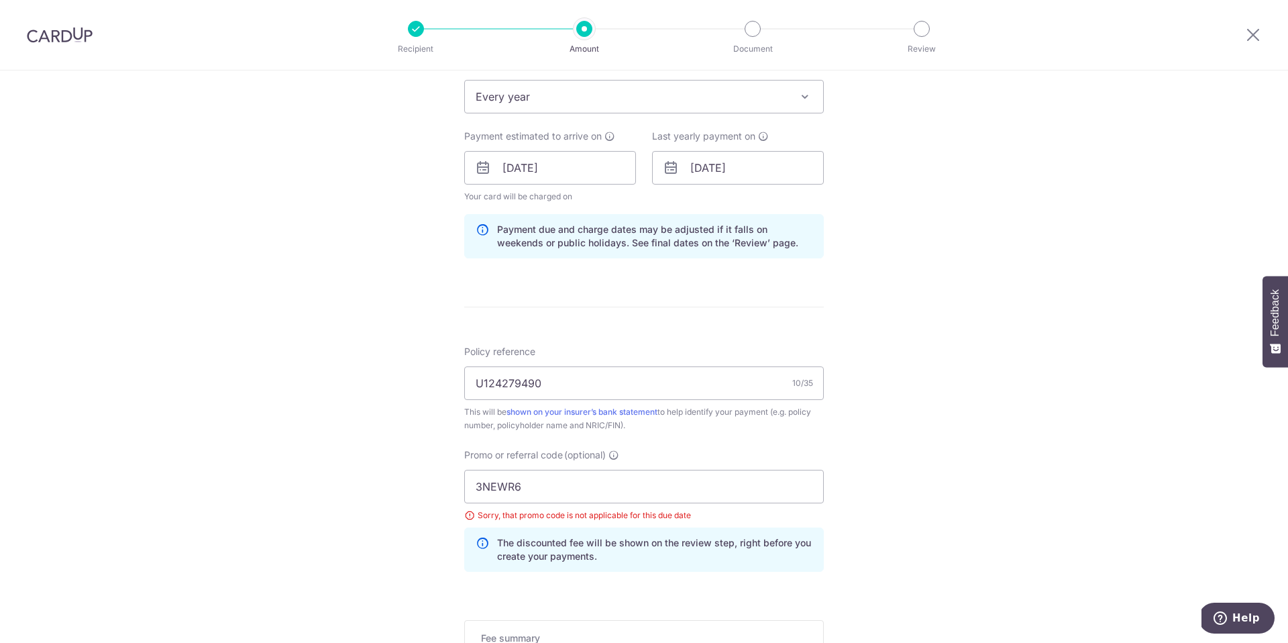
scroll to position [775, 0]
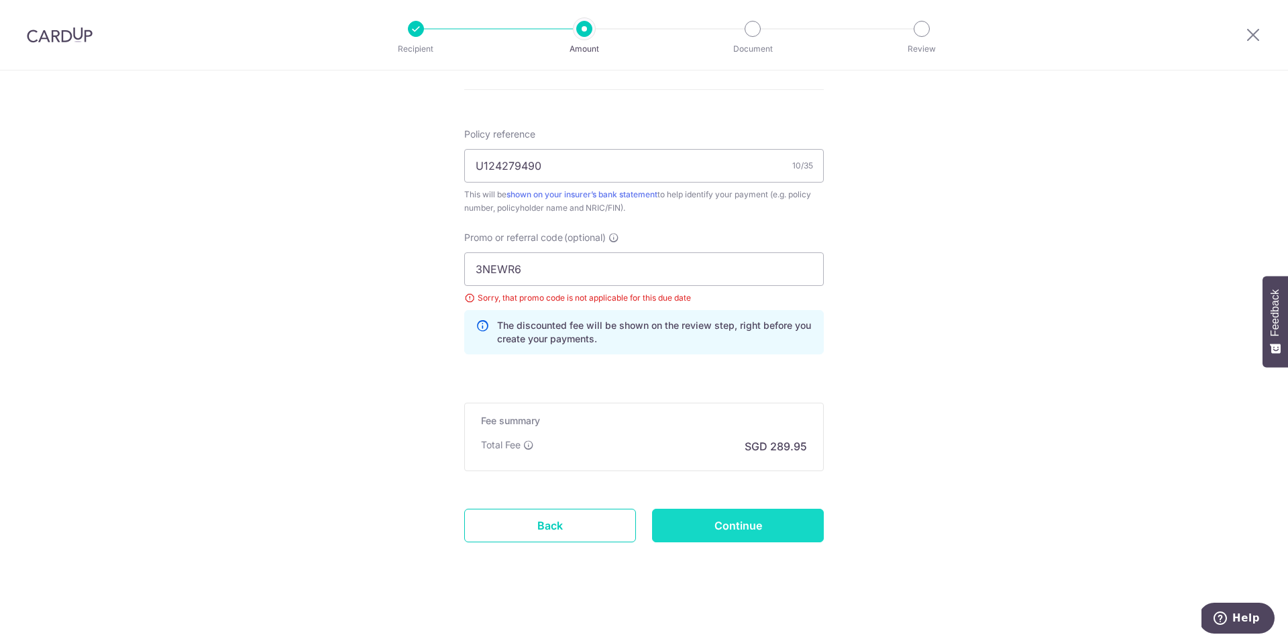
click at [790, 533] on input "Continue" at bounding box center [738, 525] width 172 height 34
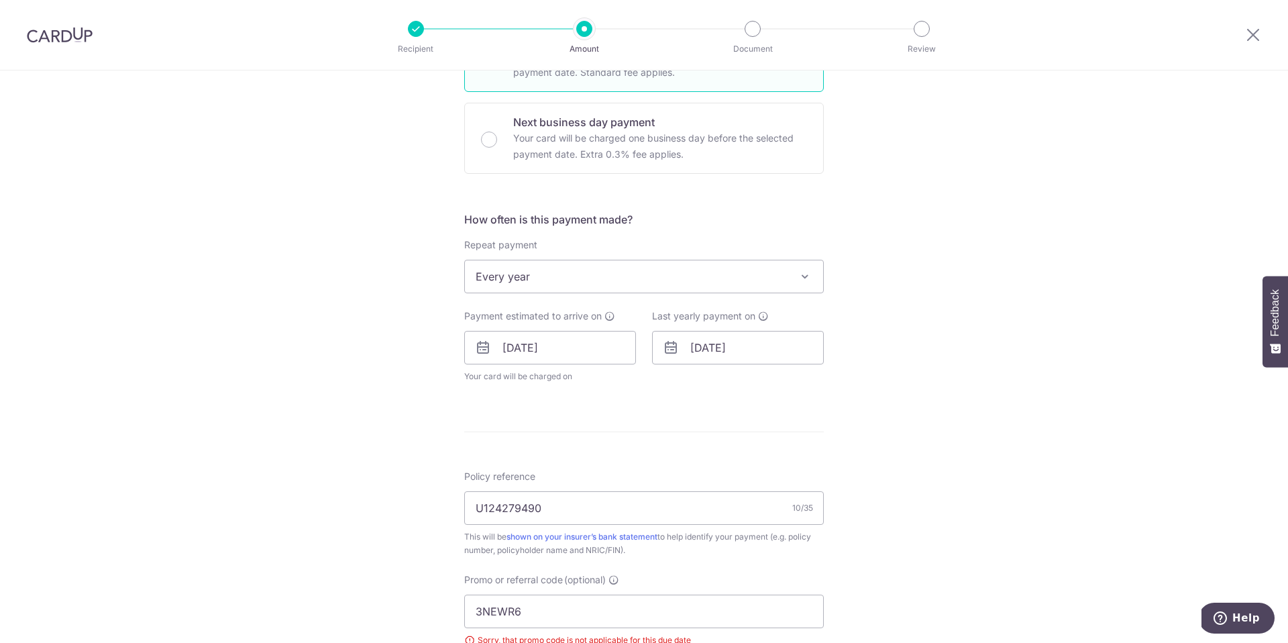
scroll to position [373, 0]
click at [784, 357] on input "[DATE]" at bounding box center [738, 353] width 172 height 34
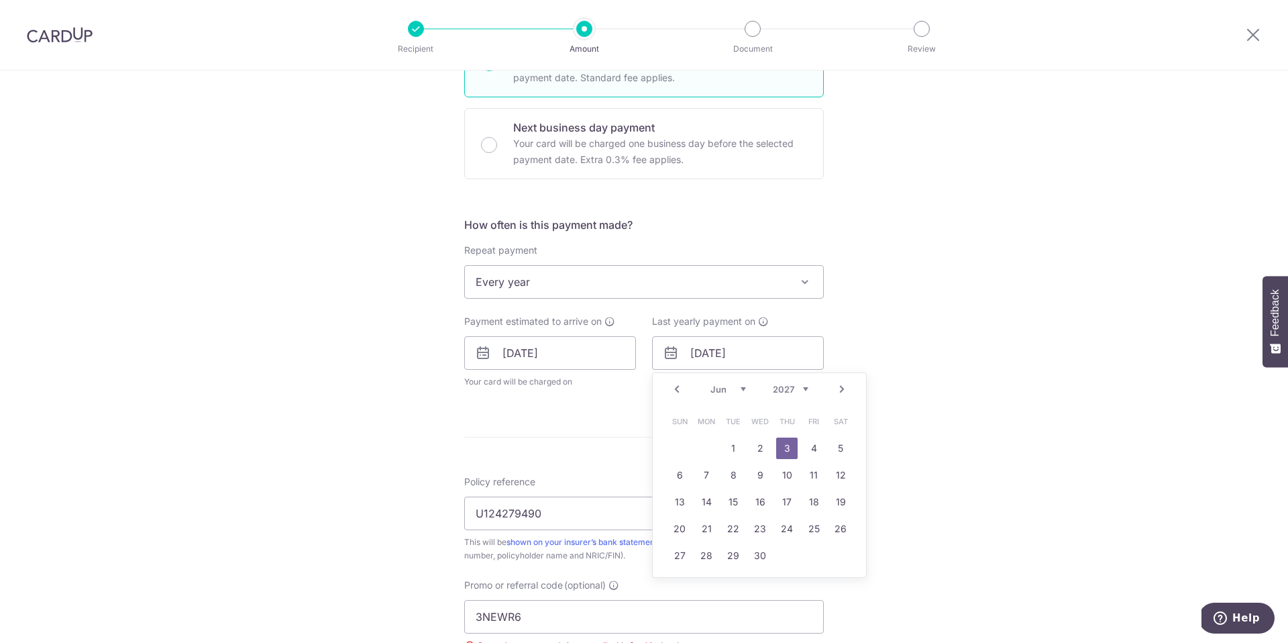
click at [804, 390] on select "2026 2027 2028 2029 2030 2031 2032 2033 2034 2035" at bounding box center [791, 389] width 36 height 11
click at [737, 389] on select "May Jun [DATE] Aug Sep Oct Nov Dec" at bounding box center [728, 389] width 36 height 11
click at [801, 390] on select "2026 2027 2028 2029 2030 2031 2032 2033 2034 2035" at bounding box center [791, 389] width 36 height 11
click at [742, 390] on select "Jan Feb Mar Apr May Jun [DATE] Aug Sep Oct Nov Dec" at bounding box center [728, 389] width 36 height 11
click at [816, 449] on link "2" at bounding box center [813, 447] width 21 height 21
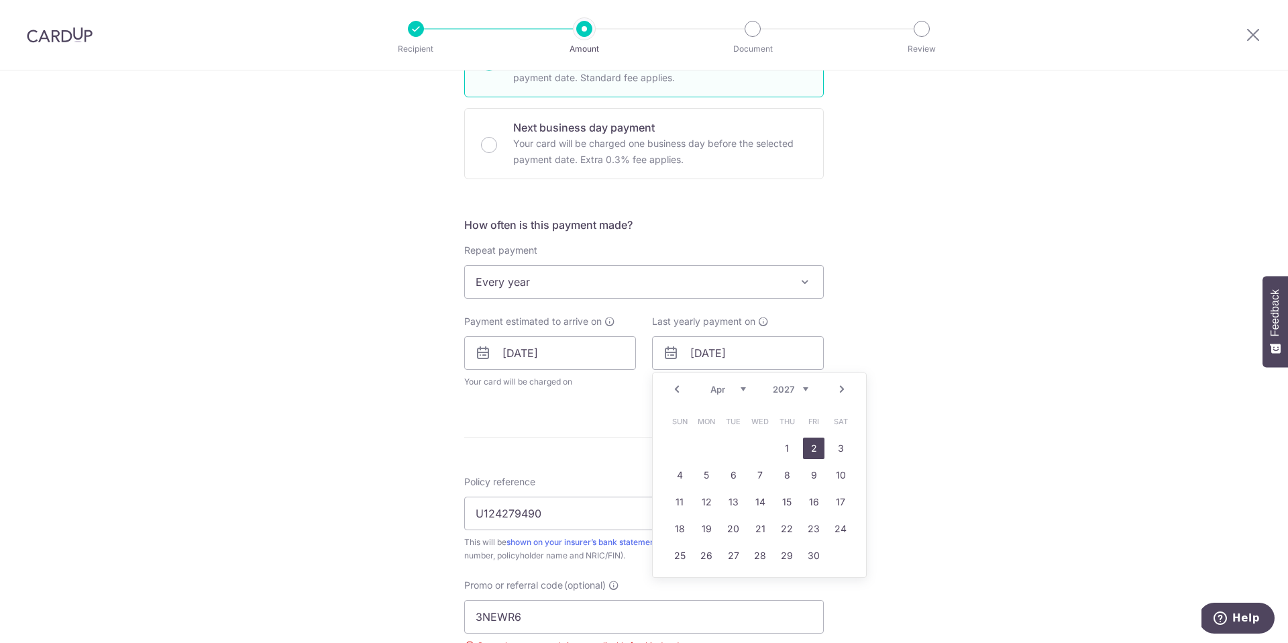
type input "[DATE]"
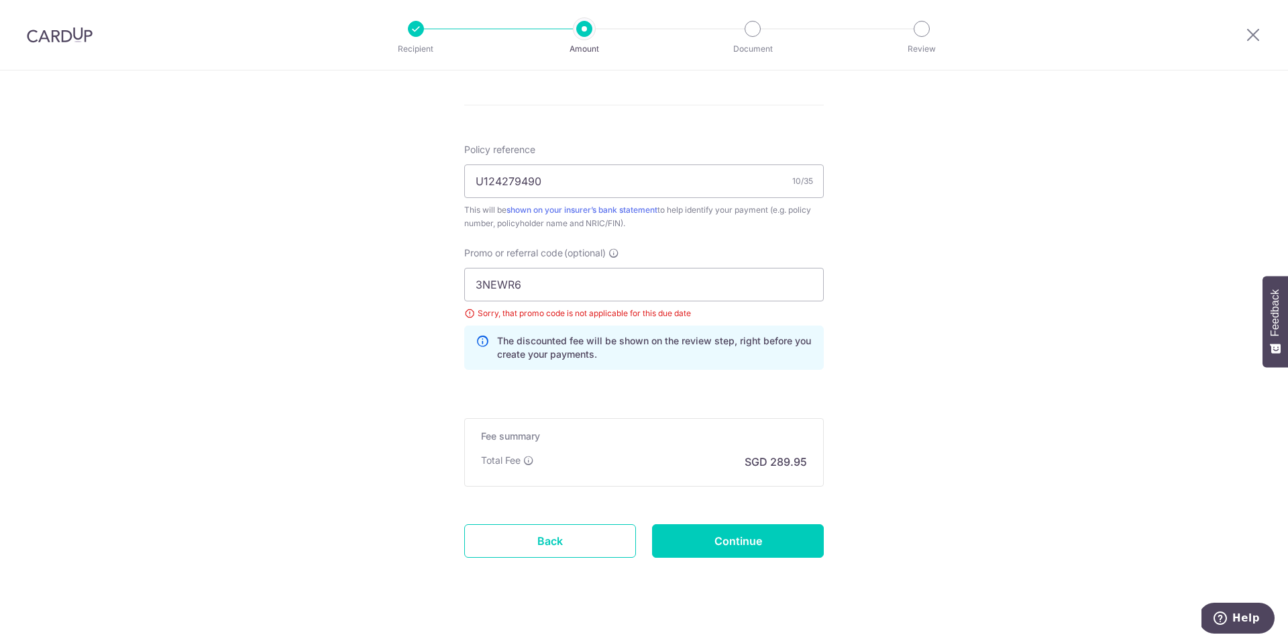
scroll to position [775, 0]
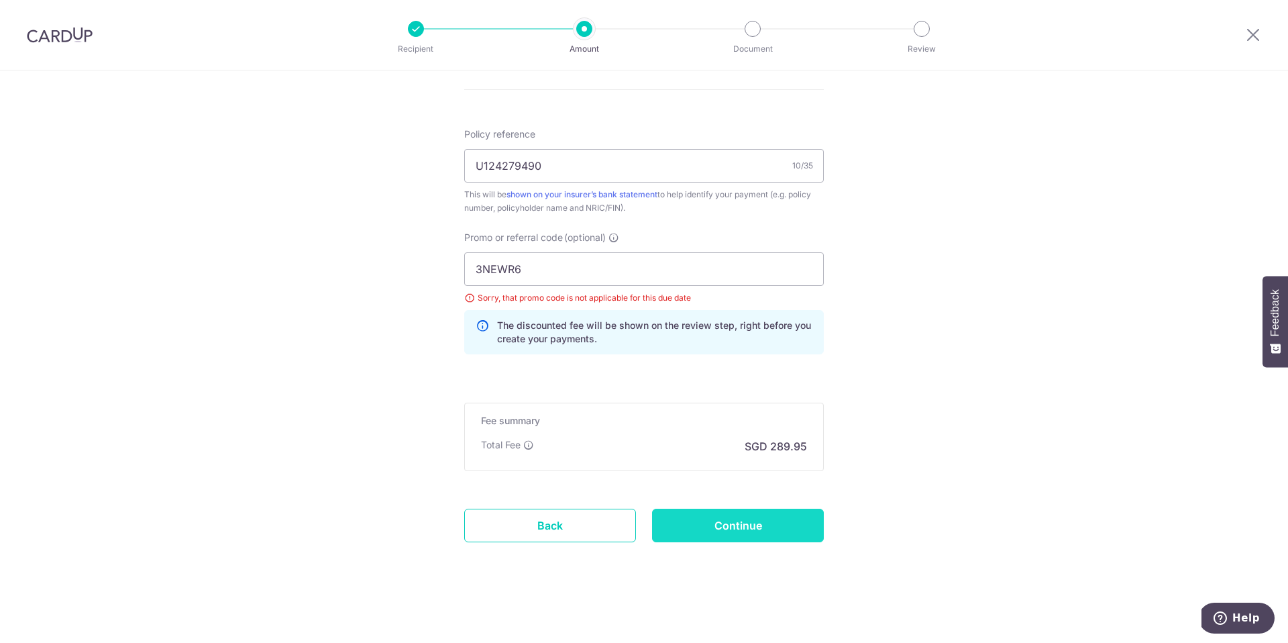
click at [802, 533] on input "Continue" at bounding box center [738, 525] width 172 height 34
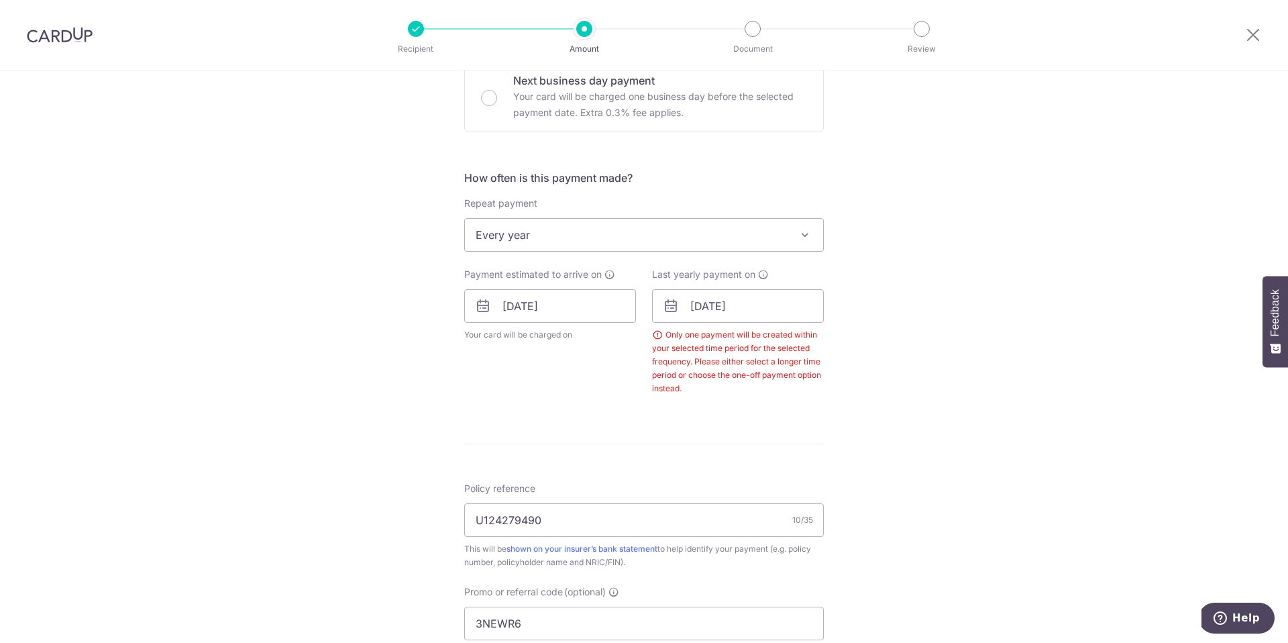
scroll to position [411, 0]
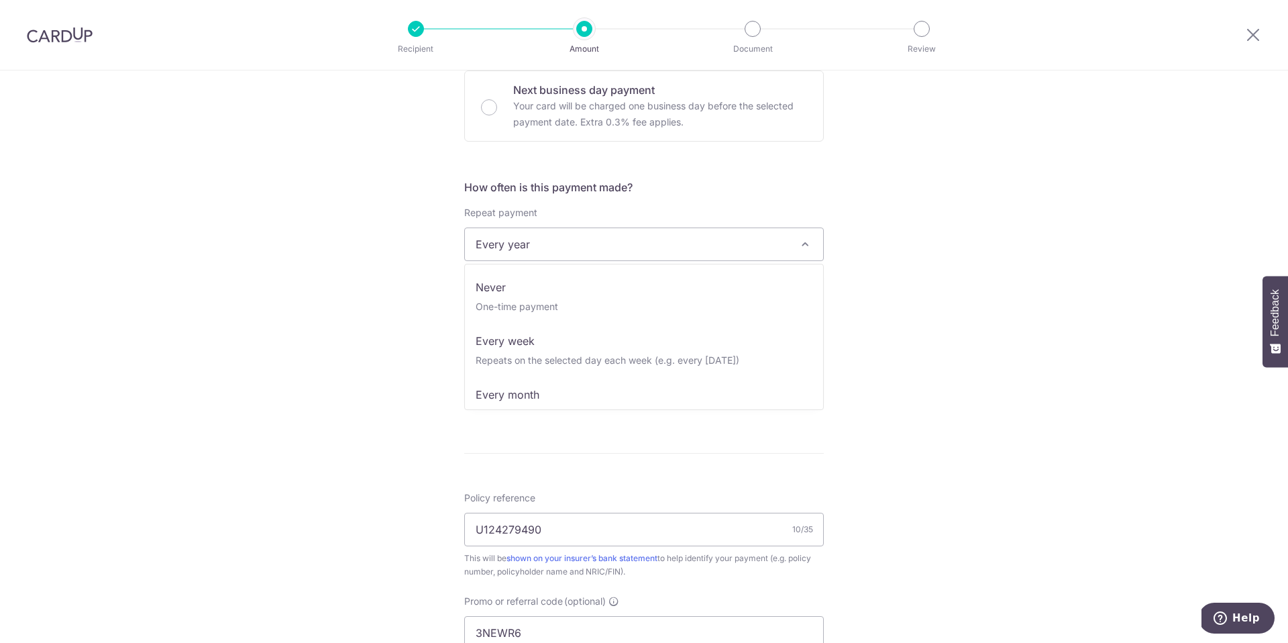
click at [804, 246] on span at bounding box center [805, 244] width 16 height 16
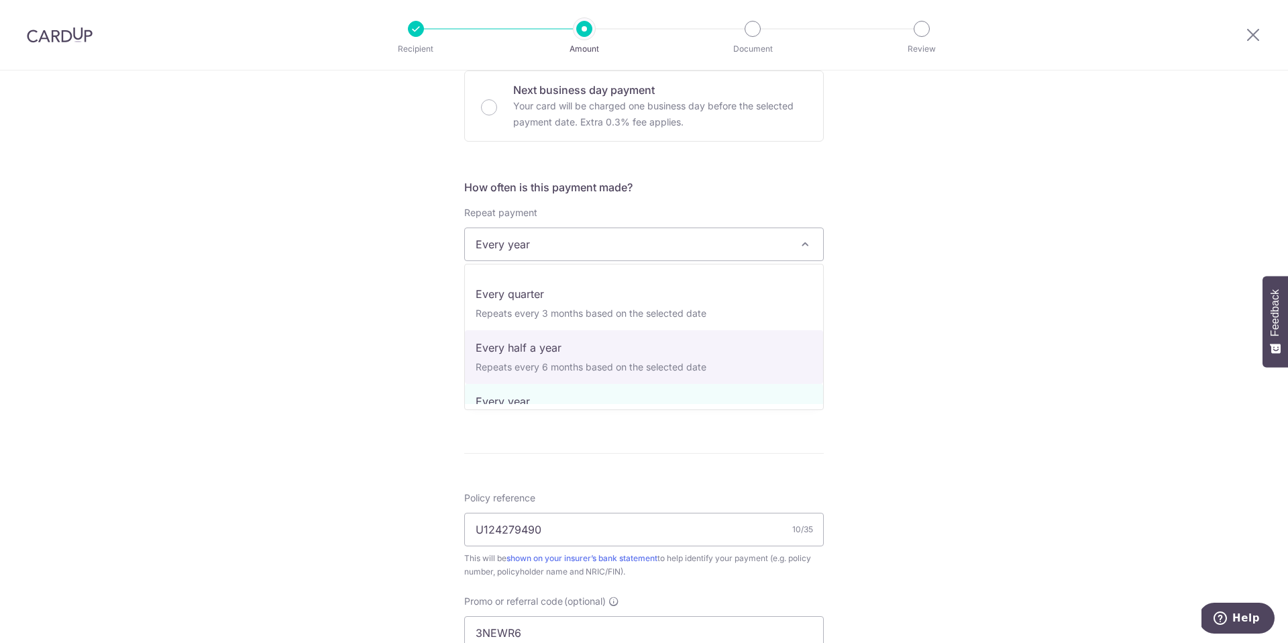
scroll to position [0, 0]
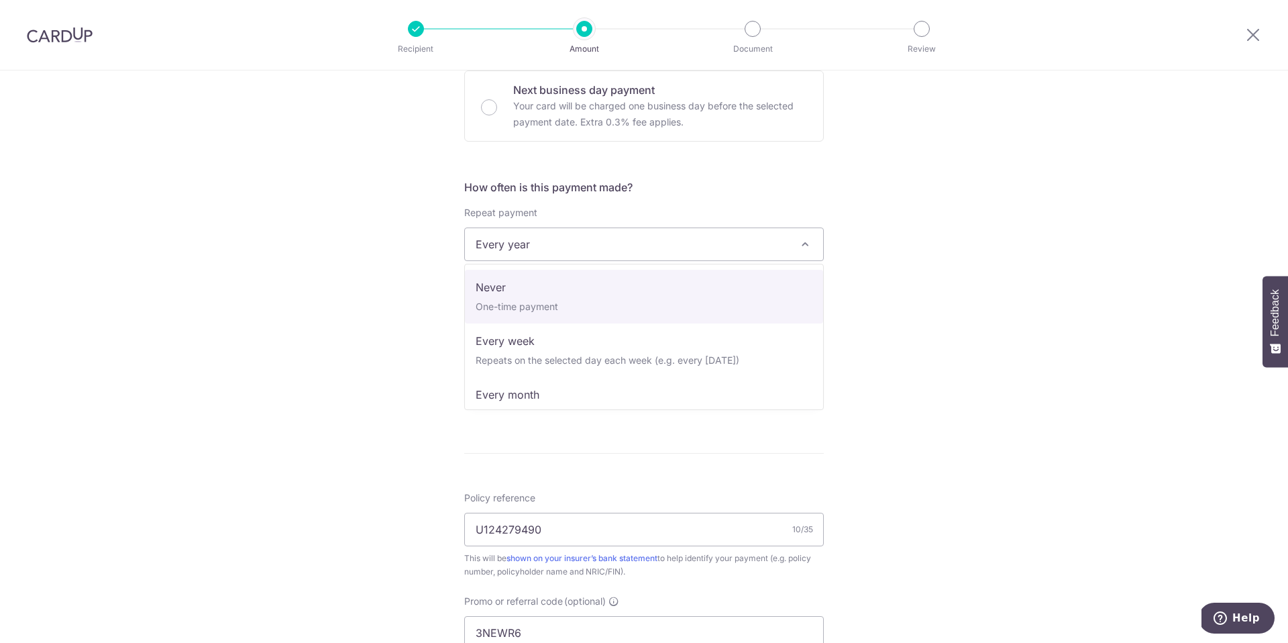
click at [928, 327] on div "Tell us more about your payment Enter payment amount SGD 11,152.00 11152.00 Sel…" at bounding box center [644, 324] width 1288 height 1328
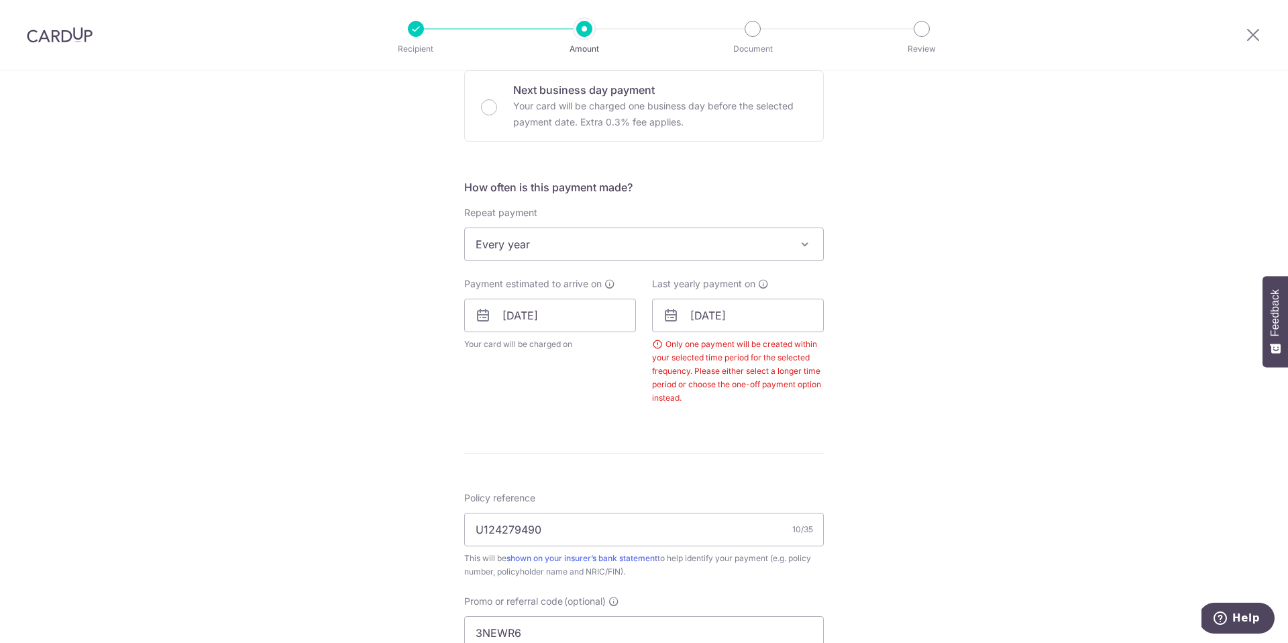
click at [812, 247] on span at bounding box center [805, 244] width 16 height 16
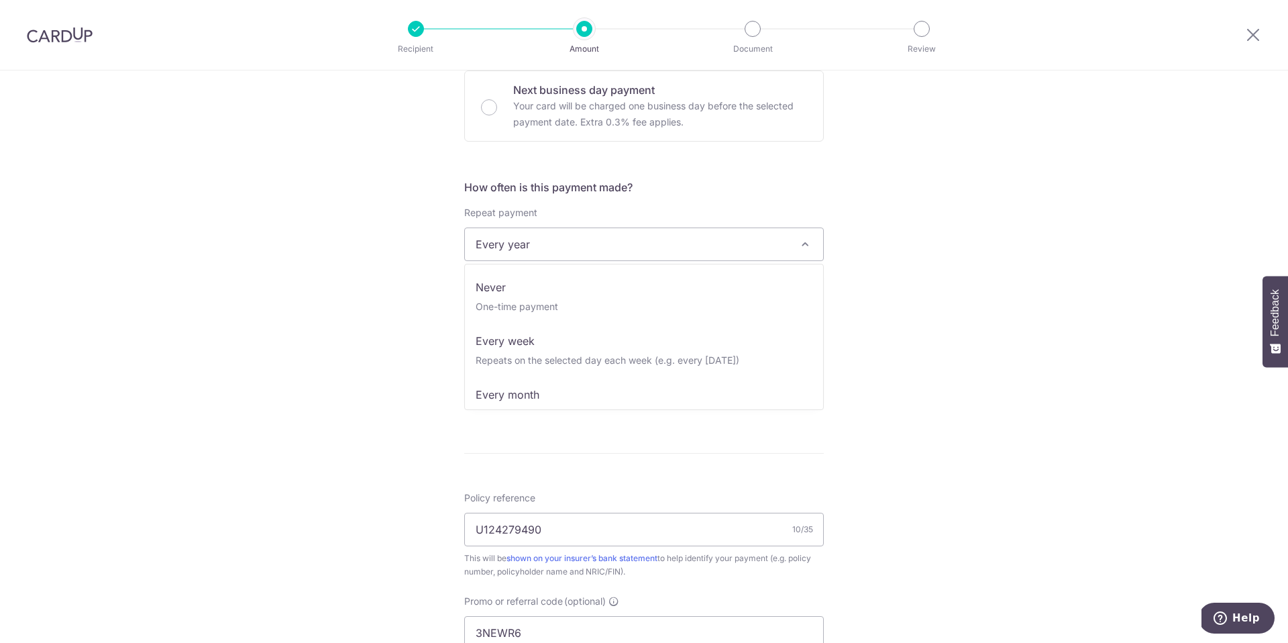
scroll to position [161, 0]
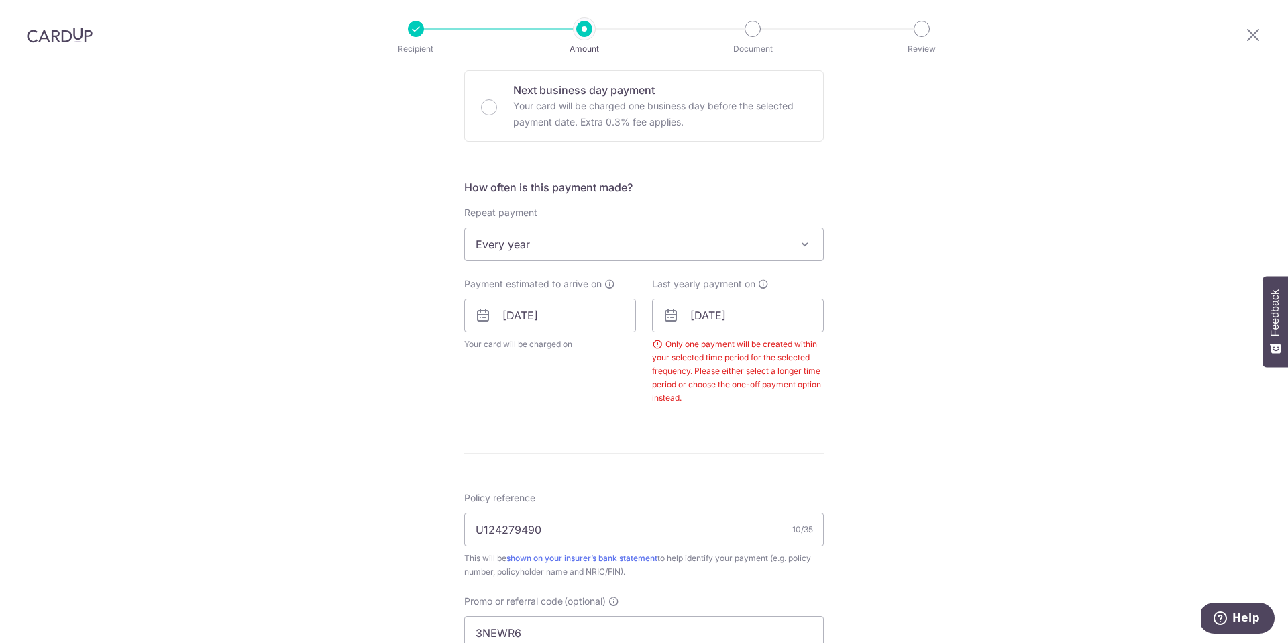
click at [812, 247] on span "Every year" at bounding box center [644, 244] width 360 height 34
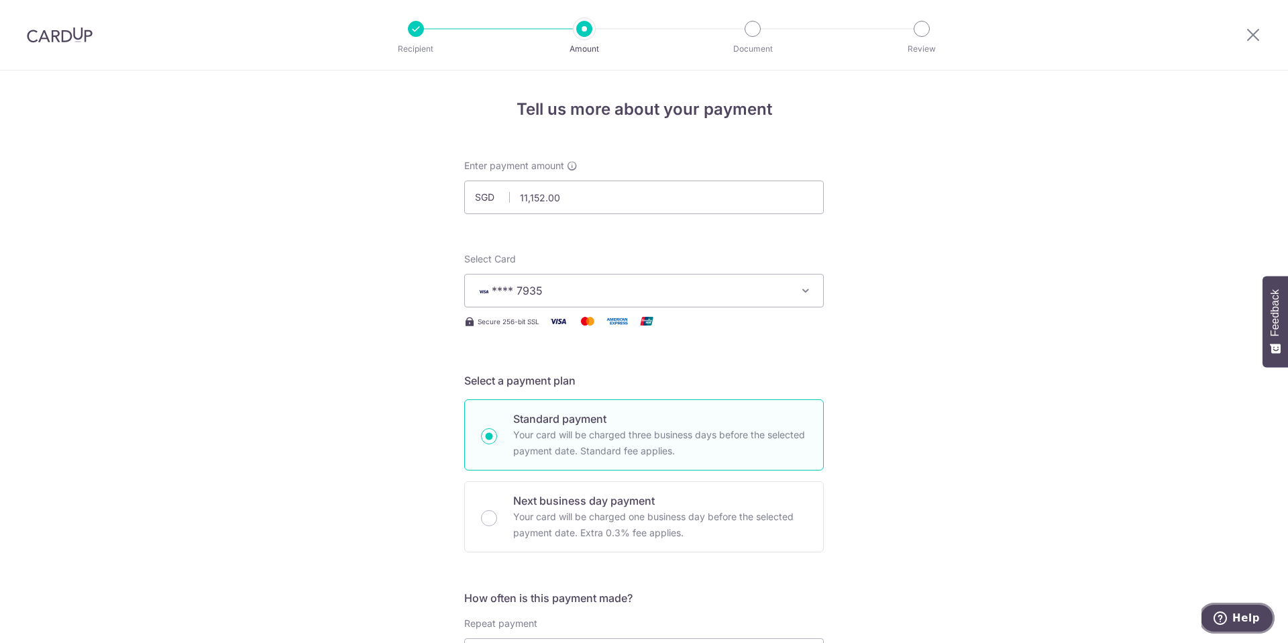
click at [1240, 619] on span "Help" at bounding box center [1246, 618] width 28 height 12
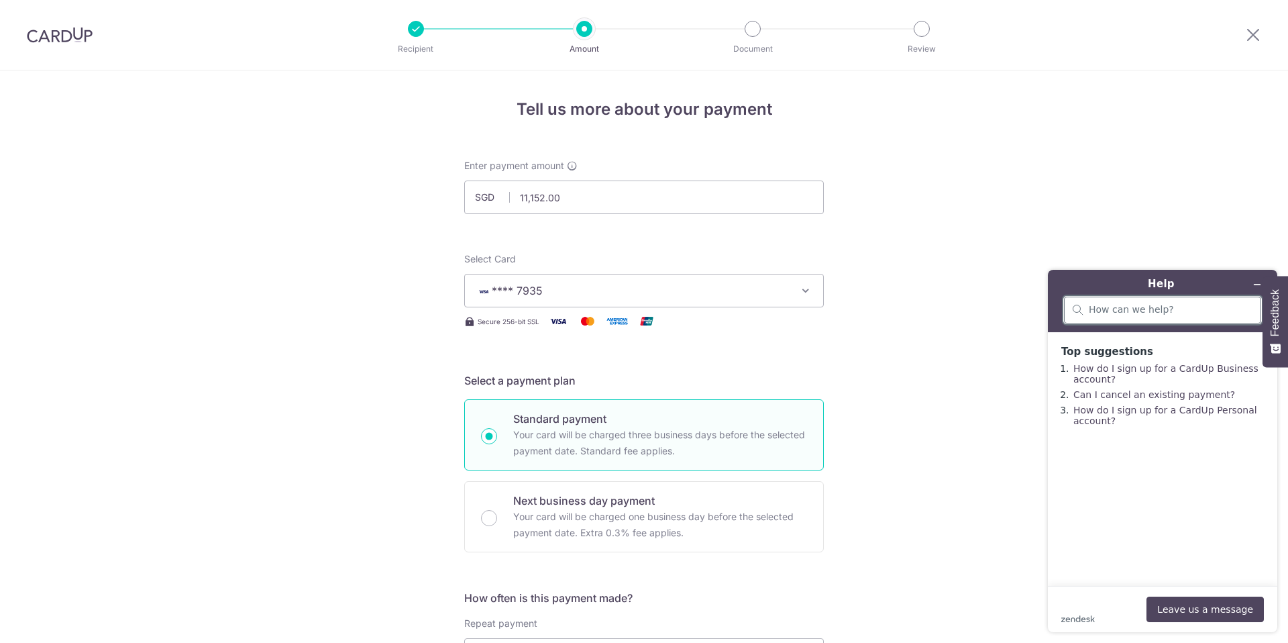
click at [1128, 311] on input "search" at bounding box center [1171, 310] width 164 height 12
type input "recurring promo"
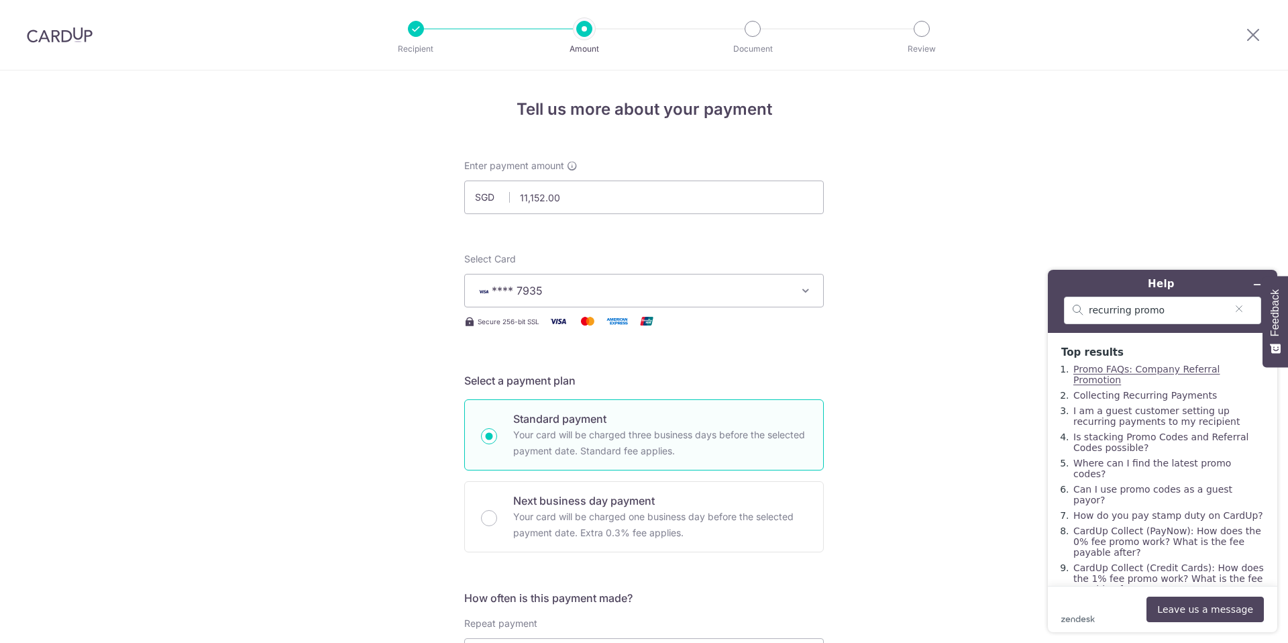
click at [1161, 370] on link "Promo FAQs: Company Referral Promotion" at bounding box center [1146, 374] width 146 height 21
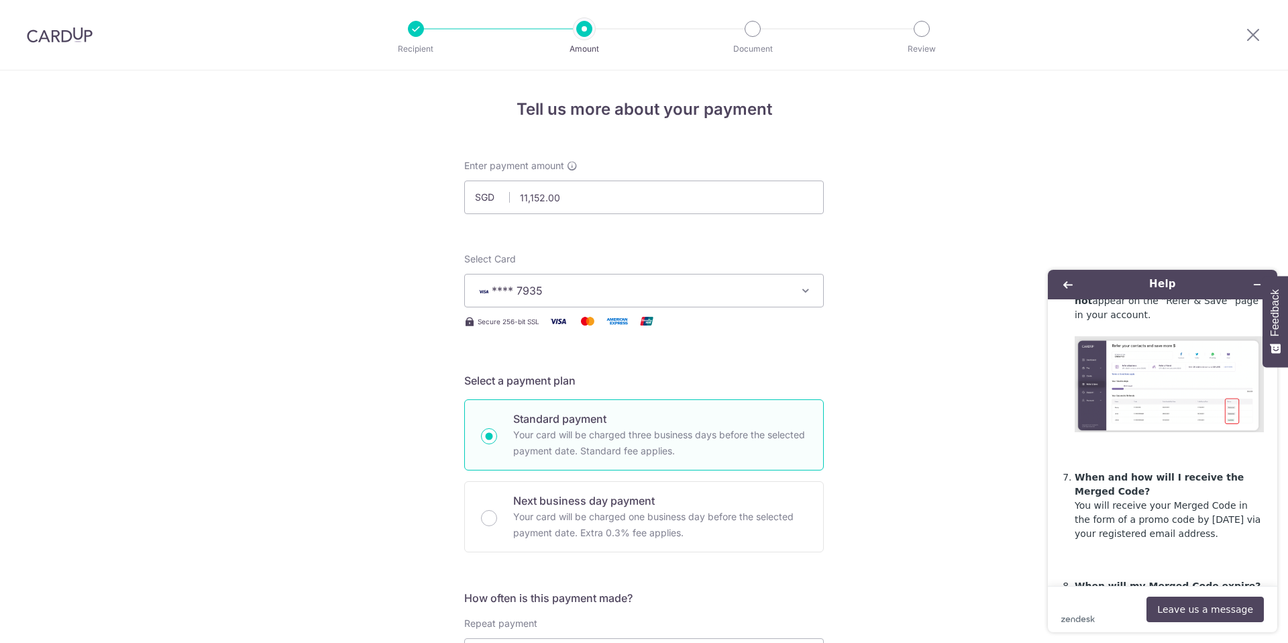
scroll to position [1877, 0]
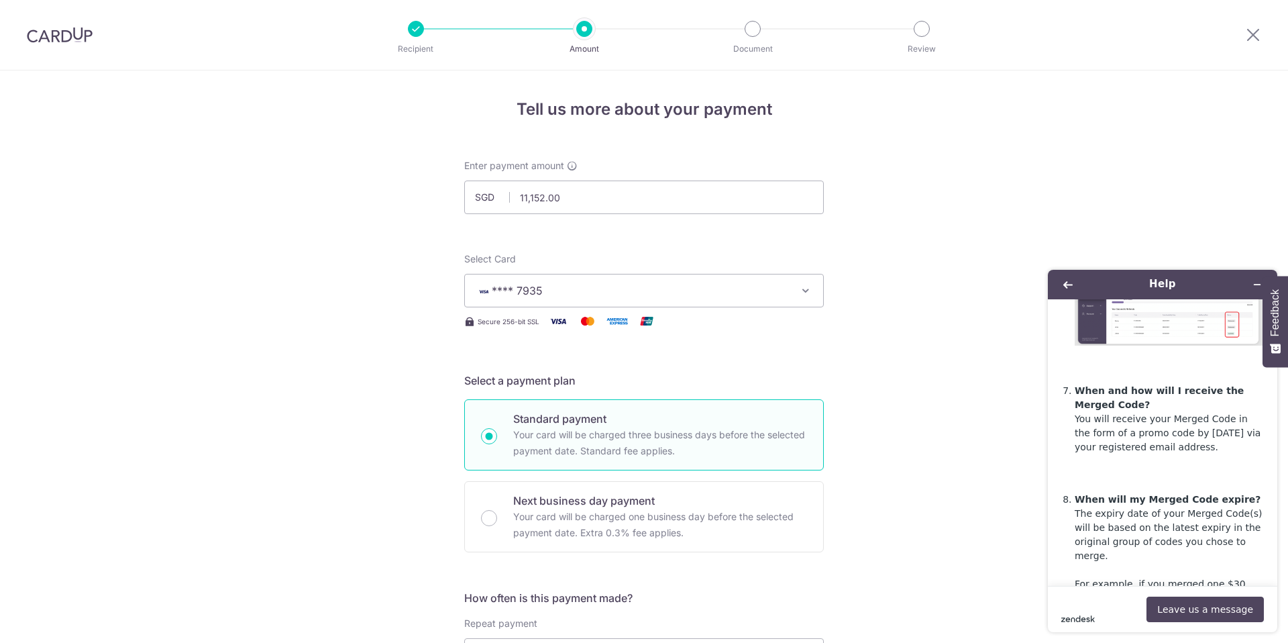
click at [1087, 619] on icon "zendesk .cls-1{fill:#03363d;}" at bounding box center [1078, 618] width 34 height 7
click at [1256, 284] on icon "Minimise widget" at bounding box center [1257, 284] width 6 height 0
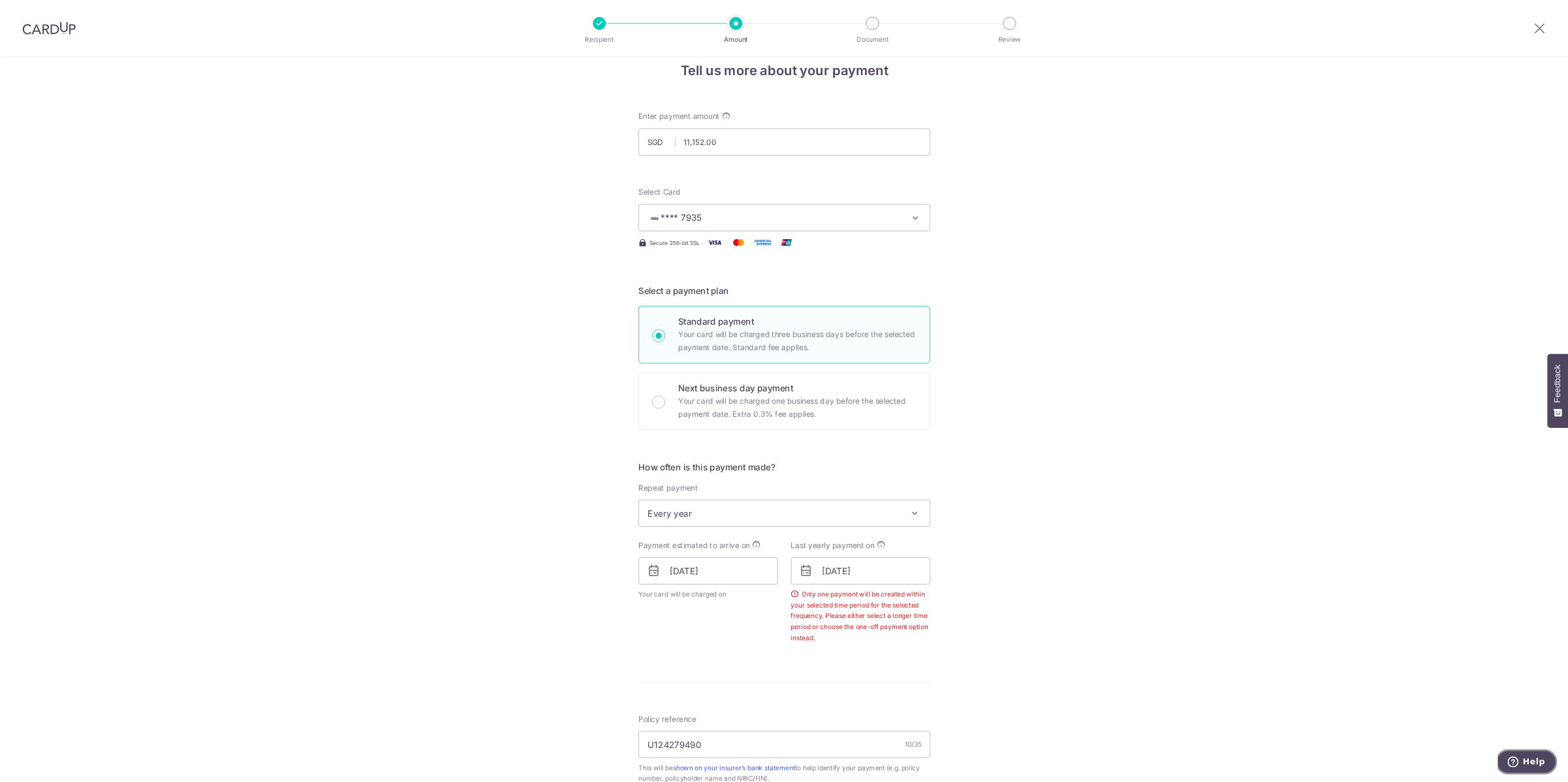
scroll to position [21, 0]
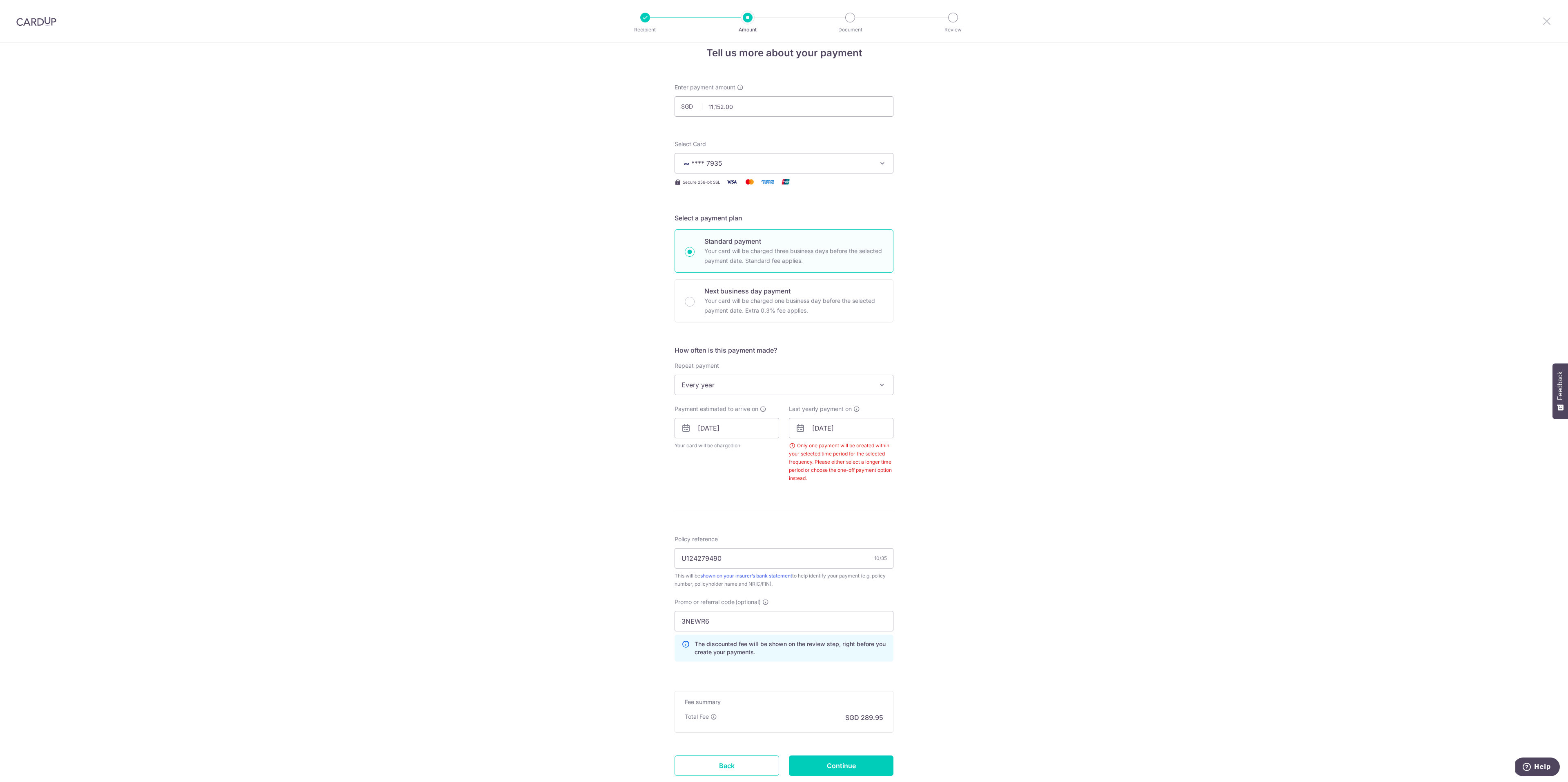
click at [783, 22] on icon at bounding box center [1547, 21] width 10 height 10
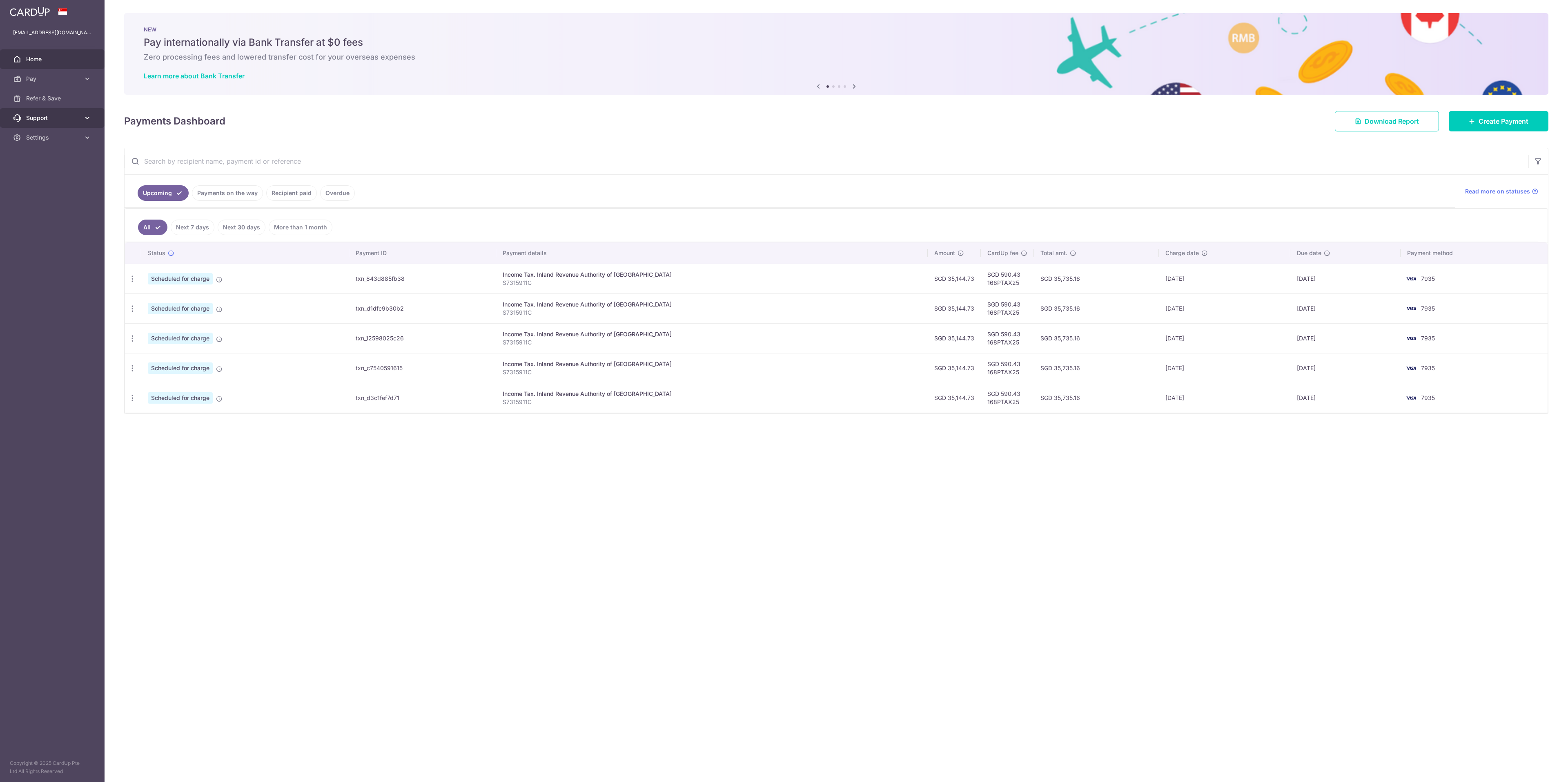
click at [85, 117] on icon at bounding box center [87, 117] width 8 height 8
click at [49, 156] on span "Contact Us" at bounding box center [53, 157] width 54 height 8
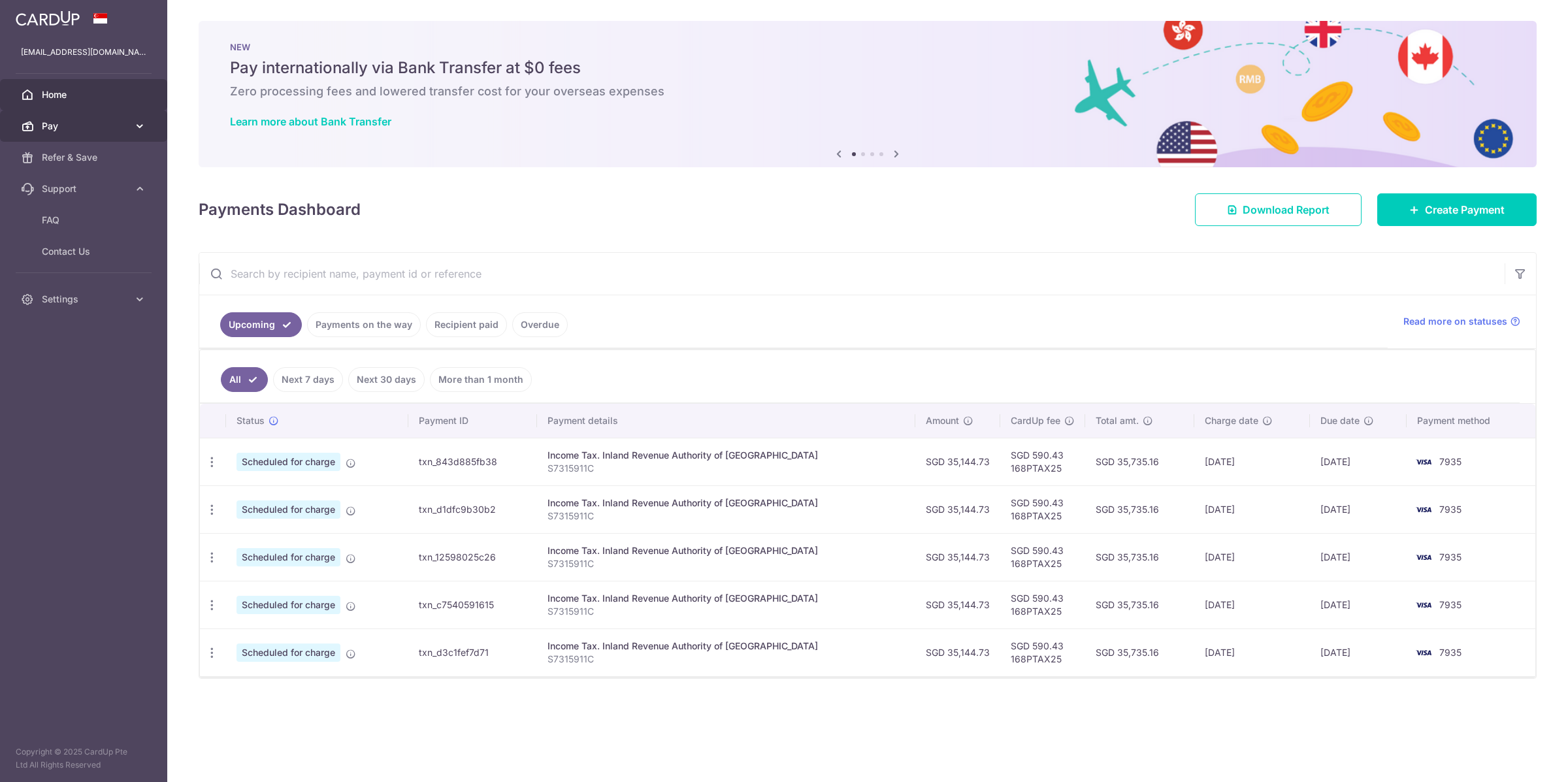
click at [140, 126] on icon at bounding box center [139, 126] width 13 height 13
